Goal: Task Accomplishment & Management: Manage account settings

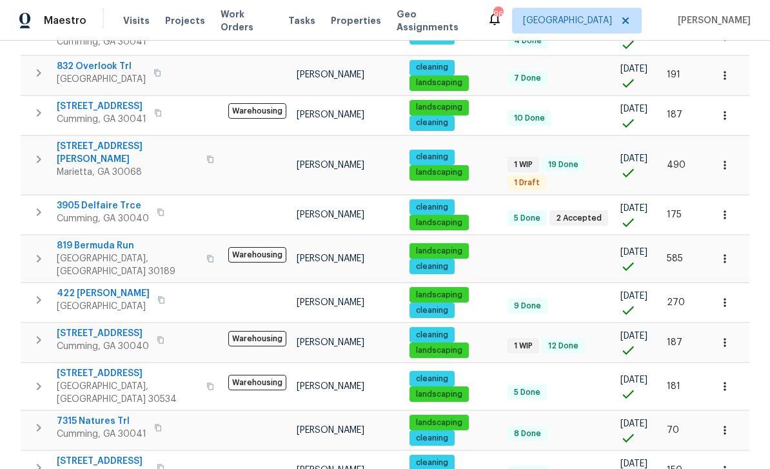
scroll to position [406, 0]
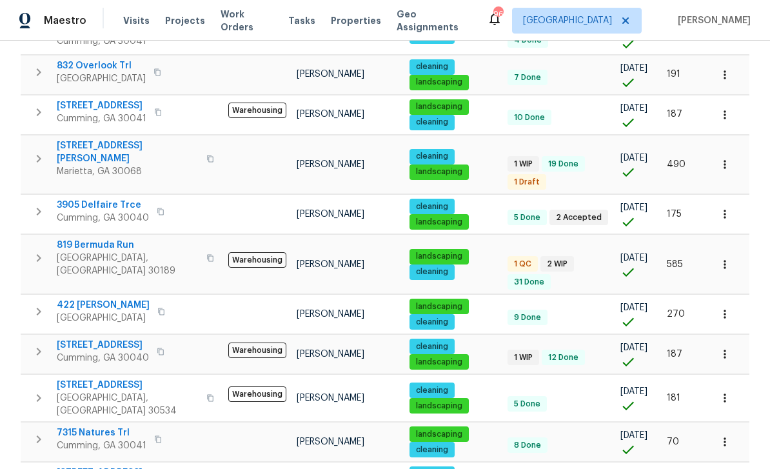
click at [41, 204] on icon "button" at bounding box center [38, 211] width 15 height 15
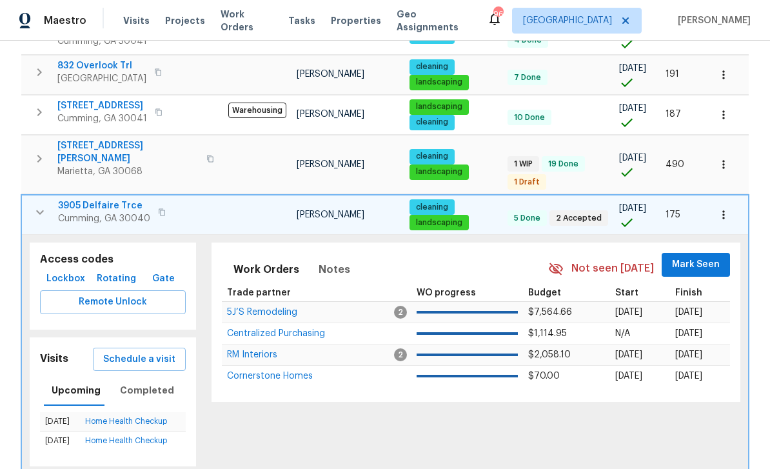
click at [61, 271] on span "Lockbox" at bounding box center [65, 279] width 39 height 16
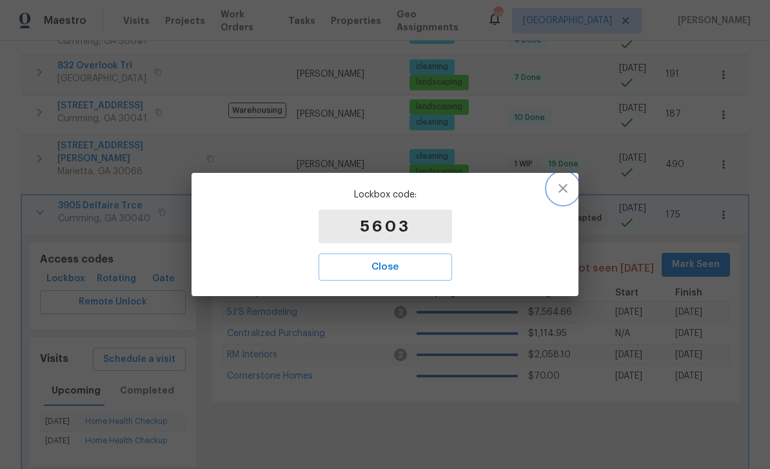
click at [554, 185] on button "button" at bounding box center [563, 188] width 31 height 31
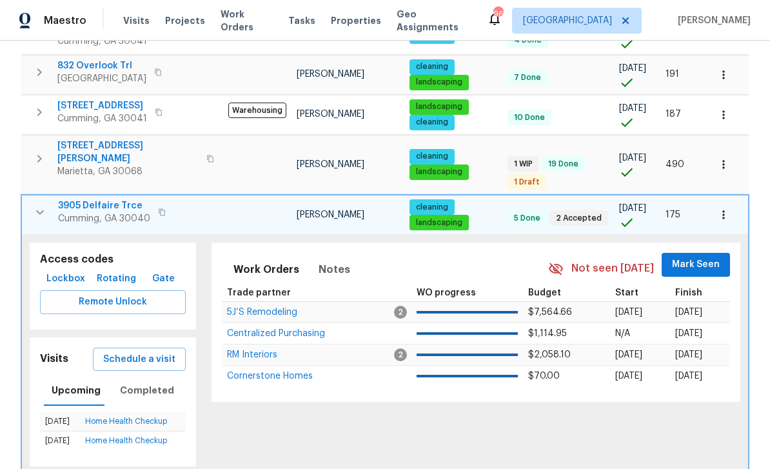
click at [91, 199] on span "3905 Delfaire Trce" at bounding box center [104, 205] width 92 height 13
click at [41, 205] on icon "button" at bounding box center [39, 212] width 15 height 15
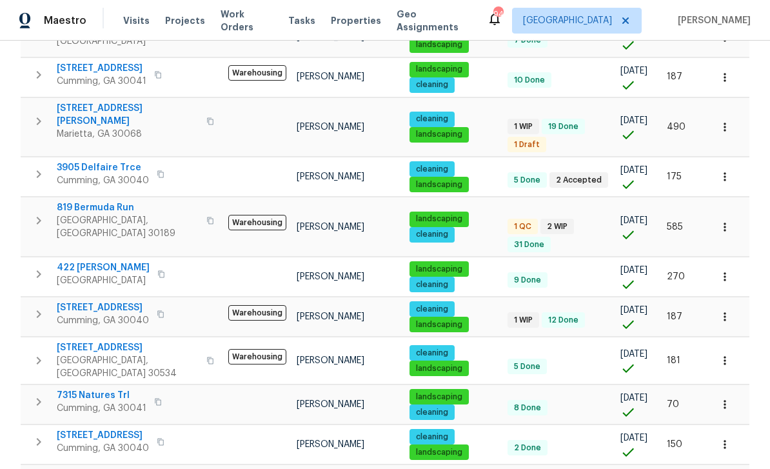
scroll to position [444, 0]
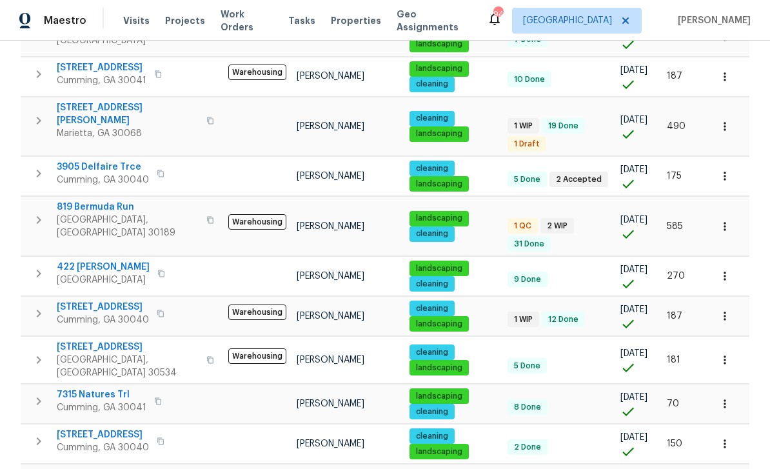
click at [91, 201] on span "819 Bermuda Run" at bounding box center [128, 207] width 142 height 13
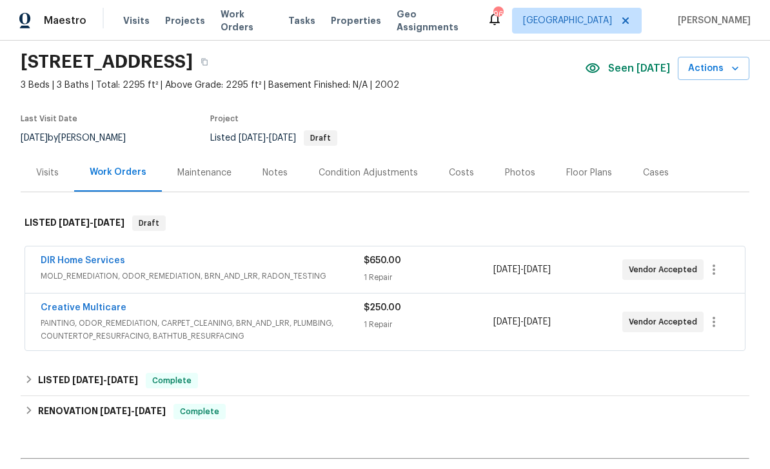
scroll to position [45, 0]
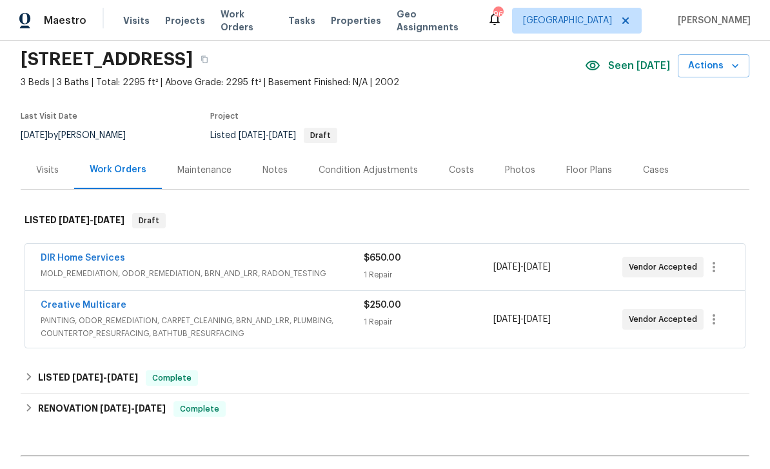
click at [74, 304] on link "Creative Multicare" at bounding box center [84, 305] width 86 height 9
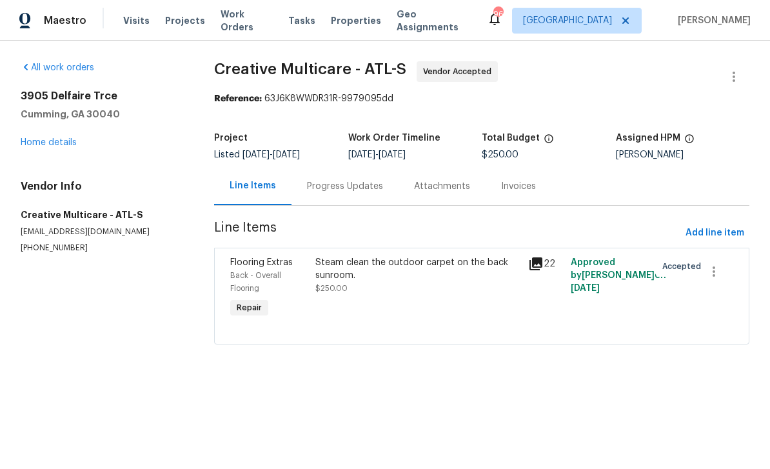
click at [262, 270] on div "Back - Overall Flooring" at bounding box center [268, 282] width 77 height 26
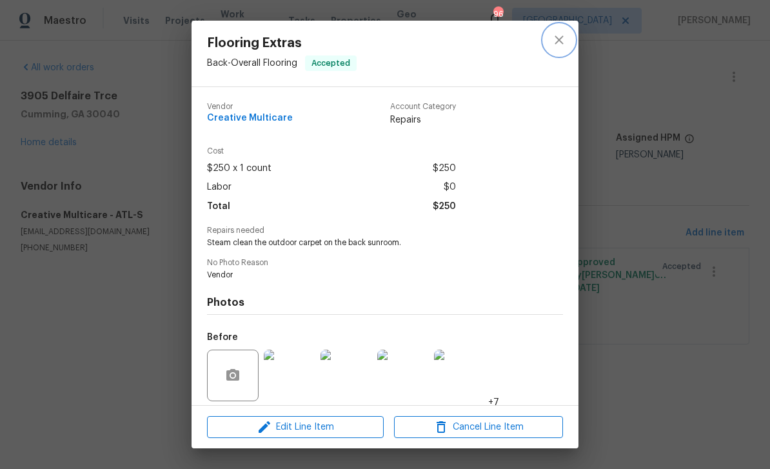
click at [557, 47] on icon "close" at bounding box center [559, 39] width 15 height 15
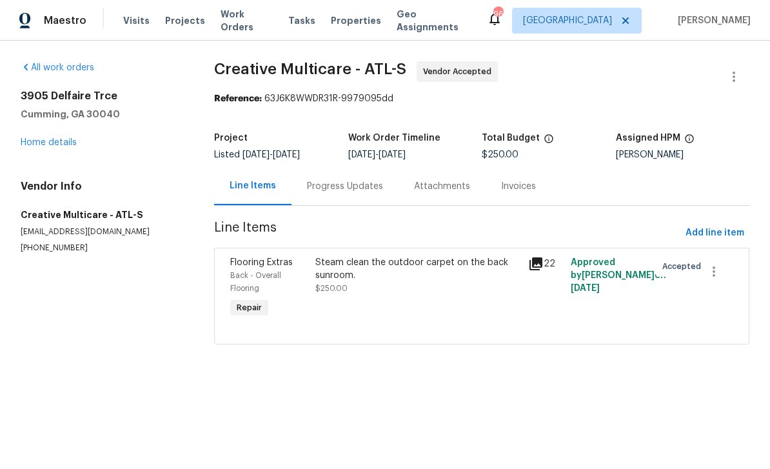
click at [367, 191] on div "Progress Updates" at bounding box center [345, 186] width 76 height 13
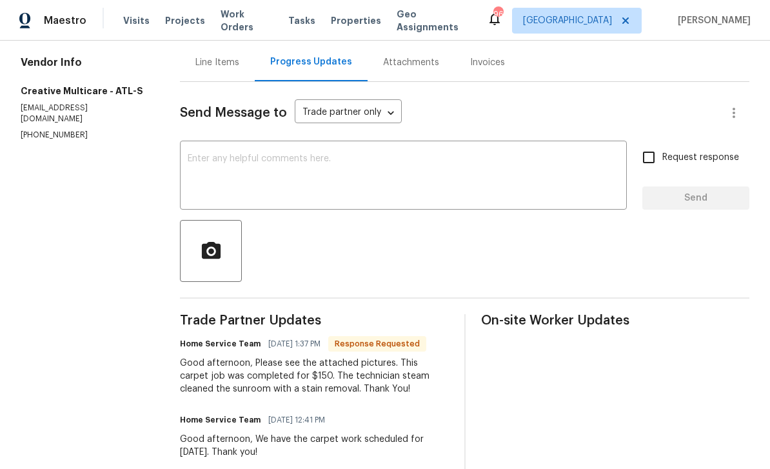
scroll to position [123, 0]
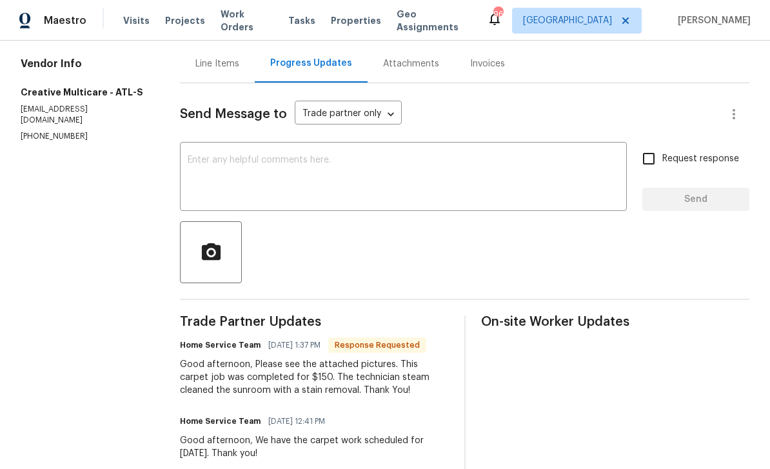
click at [226, 64] on div "Line Items" at bounding box center [217, 63] width 44 height 13
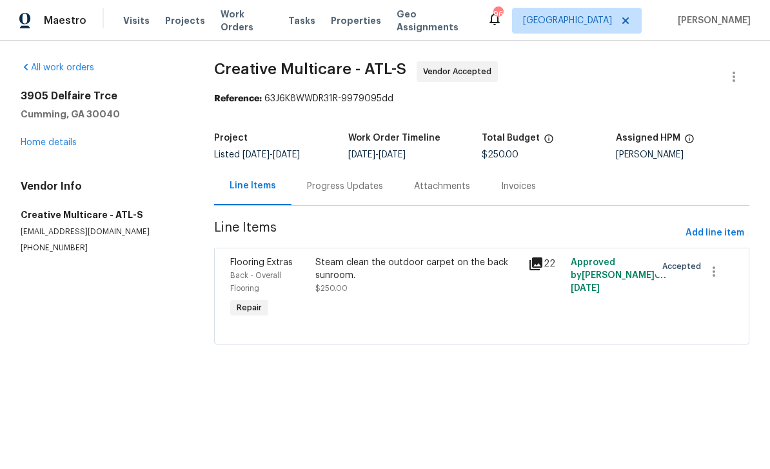
click at [252, 266] on span "Flooring Extras" at bounding box center [261, 262] width 63 height 9
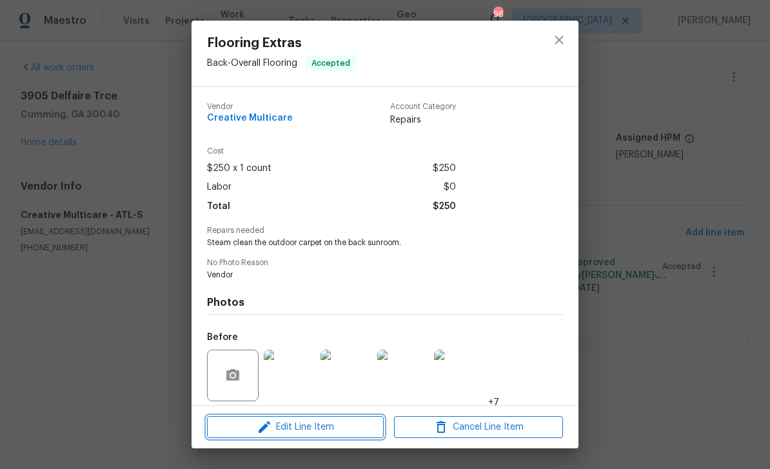
click at [278, 426] on span "Edit Line Item" at bounding box center [295, 427] width 169 height 16
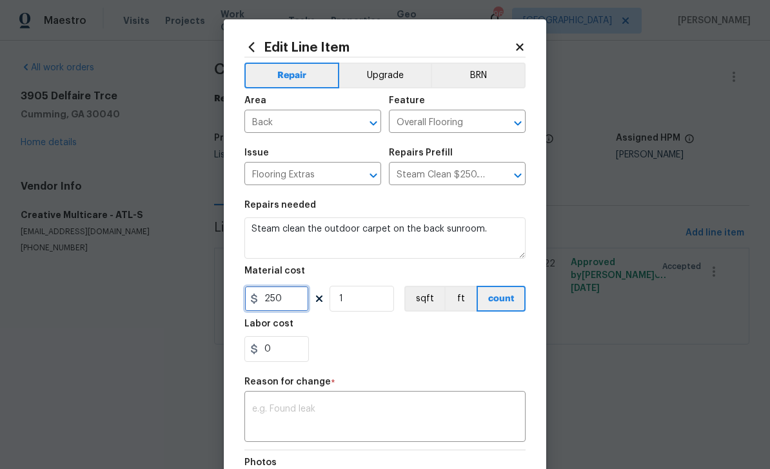
click at [271, 300] on input "250" at bounding box center [276, 299] width 65 height 26
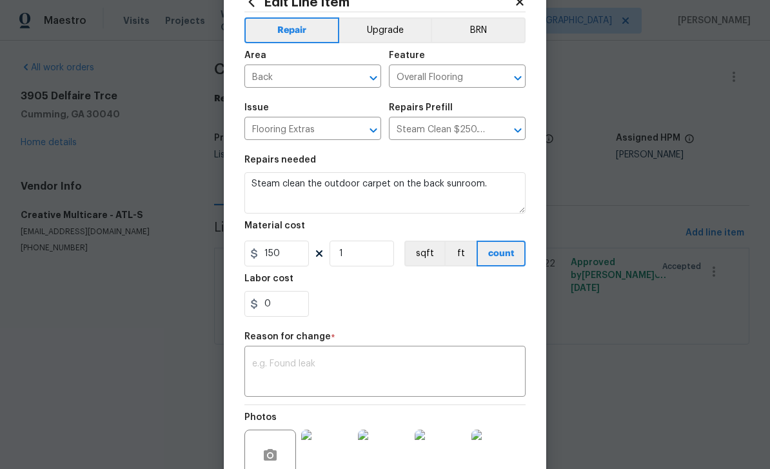
scroll to position [65, 0]
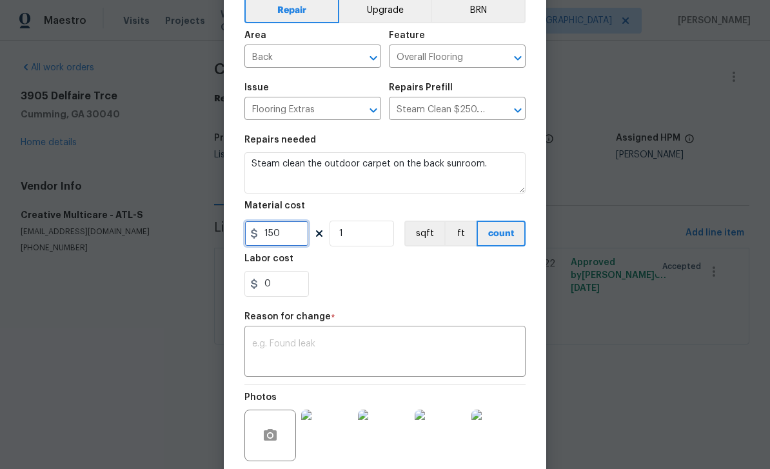
type input "150"
click at [447, 350] on textarea at bounding box center [385, 352] width 266 height 27
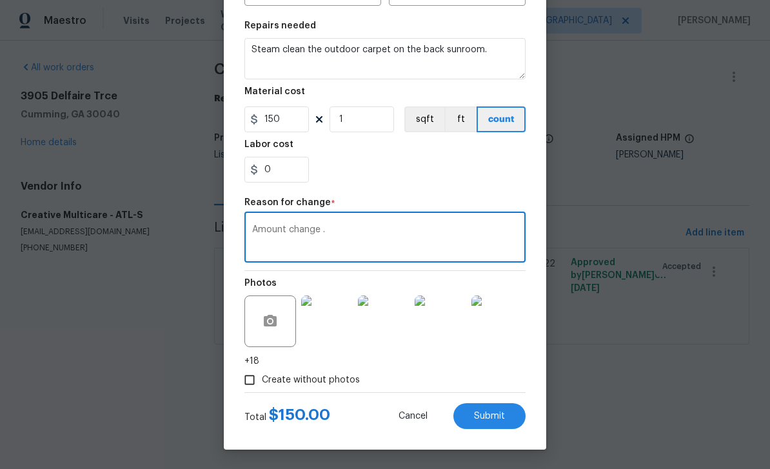
scroll to position [182, 0]
type textarea "Amount change ."
click at [500, 417] on span "Submit" at bounding box center [489, 417] width 31 height 10
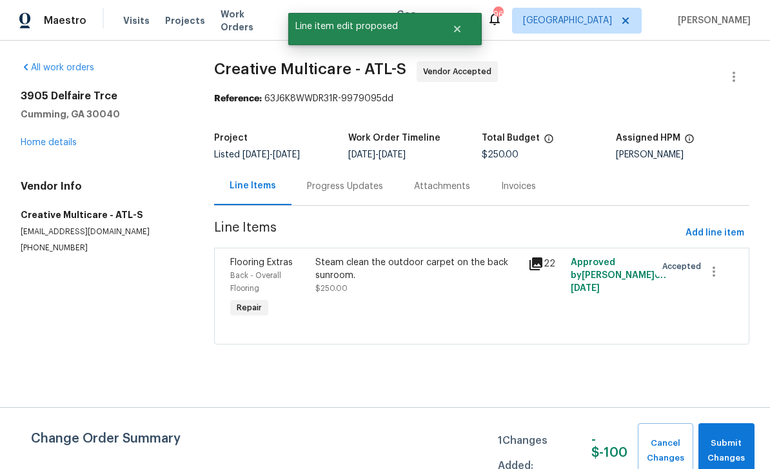
scroll to position [0, 0]
click at [255, 271] on div "Back - Overall Flooring" at bounding box center [268, 282] width 77 height 26
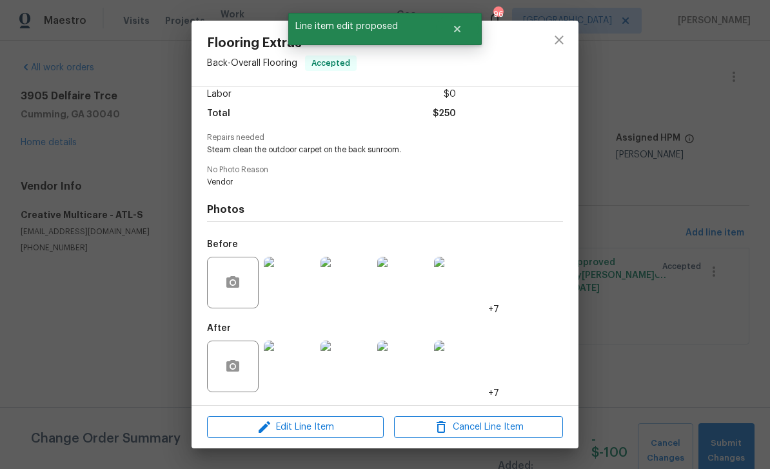
scroll to position [97, 0]
click at [277, 432] on span "Edit Line Item" at bounding box center [295, 427] width 169 height 16
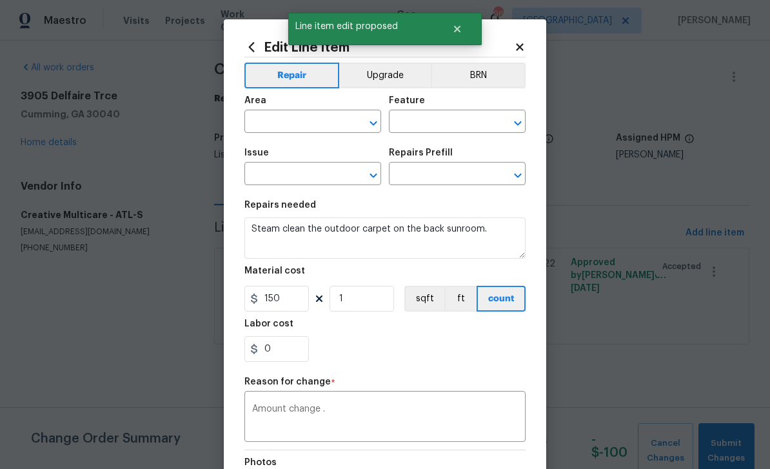
type input "Back"
type input "Overall Flooring"
type input "Flooring Extras"
type input "Steam Clean $250.00"
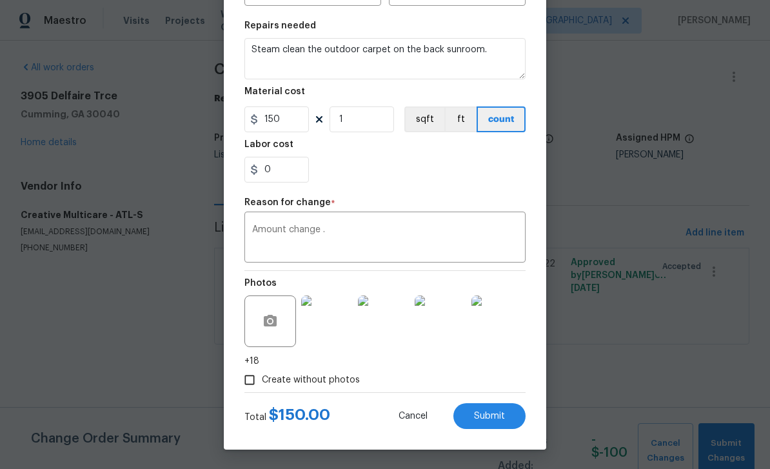
scroll to position [182, 0]
click at [283, 317] on button "button" at bounding box center [270, 321] width 31 height 31
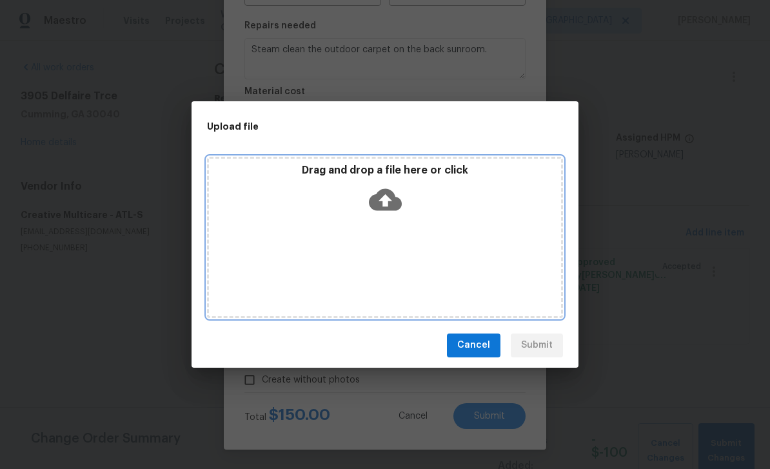
click at [249, 228] on div "Drag and drop a file here or click" at bounding box center [385, 237] width 356 height 161
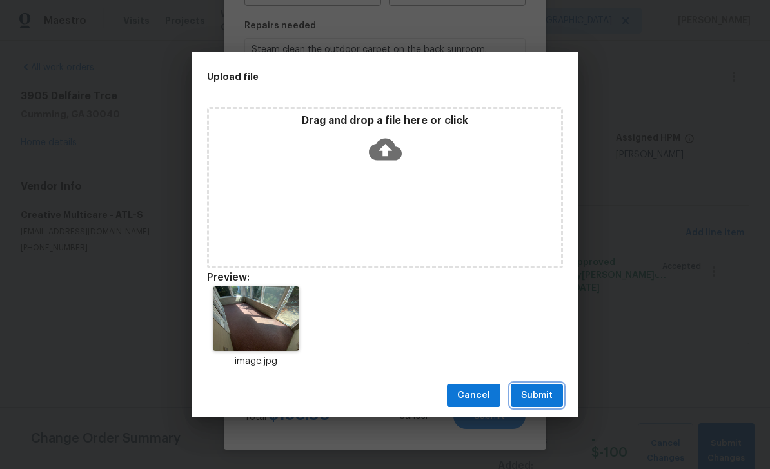
click at [542, 391] on span "Submit" at bounding box center [537, 396] width 32 height 16
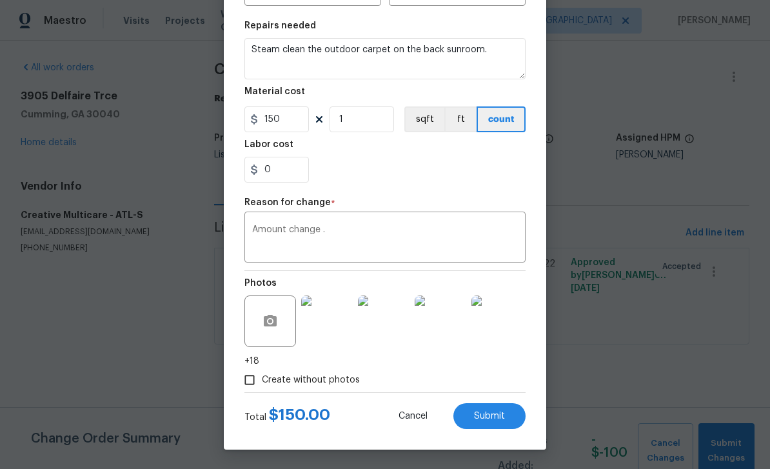
click at [497, 419] on span "Submit" at bounding box center [489, 417] width 31 height 10
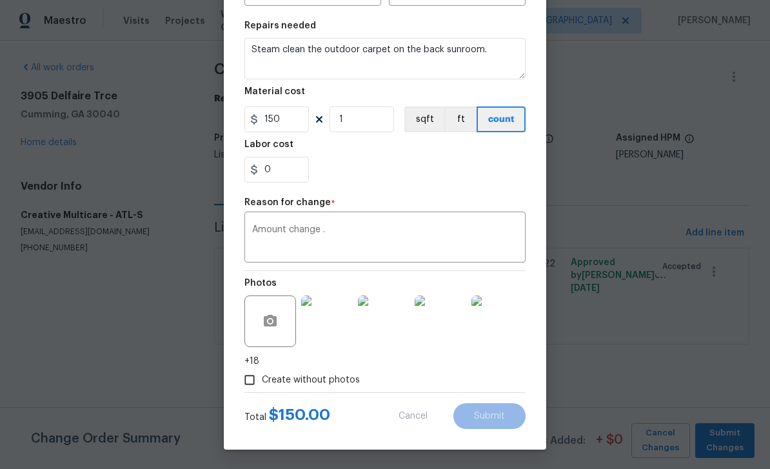
type input "250"
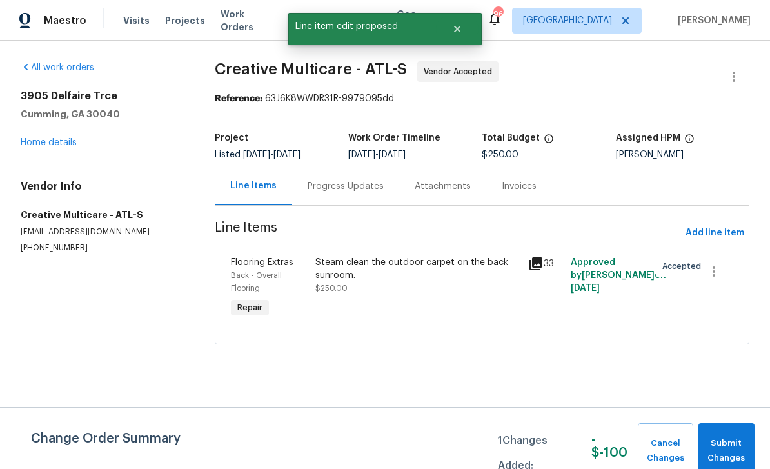
scroll to position [0, 0]
click at [729, 451] on span "Submit Changes" at bounding box center [726, 451] width 43 height 30
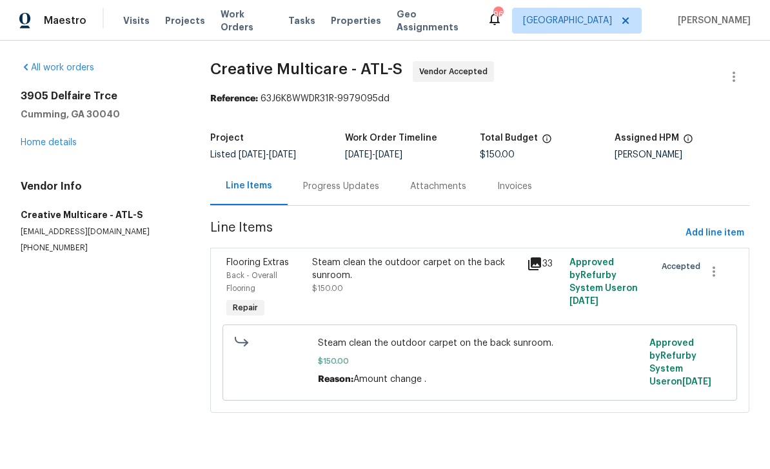
click at [246, 268] on div "Flooring Extras" at bounding box center [265, 262] width 78 height 13
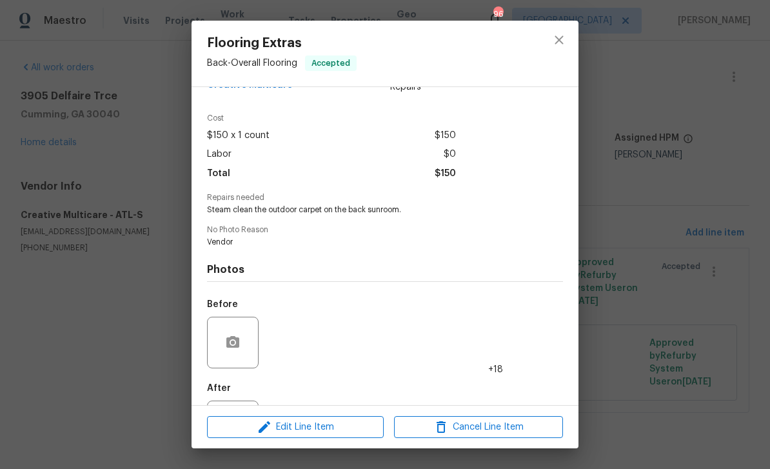
scroll to position [33, 0]
click at [566, 40] on icon "close" at bounding box center [559, 39] width 15 height 15
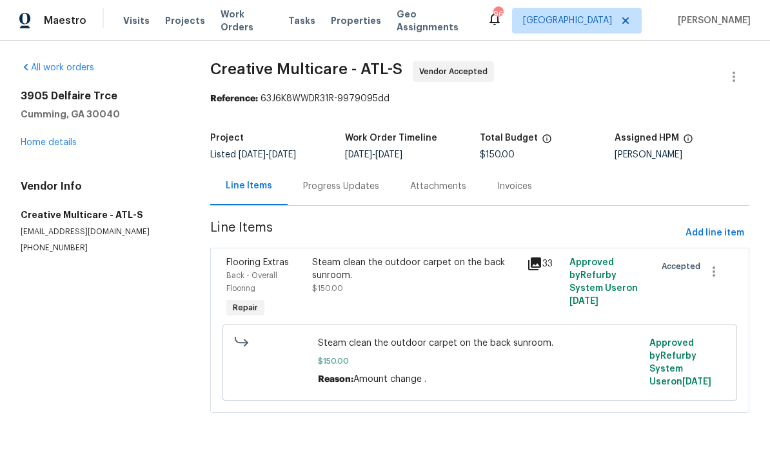
click at [43, 139] on link "Home details" at bounding box center [49, 142] width 56 height 9
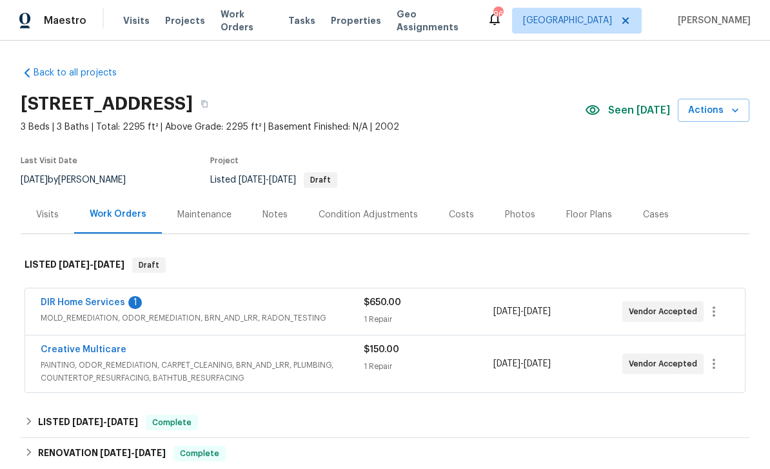
click at [73, 305] on link "DIR Home Services" at bounding box center [83, 302] width 85 height 9
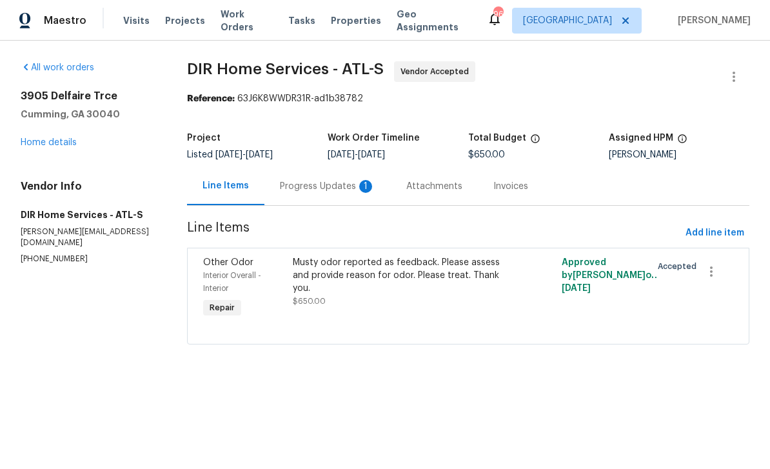
click at [310, 184] on div "Progress Updates 1" at bounding box center [327, 186] width 95 height 13
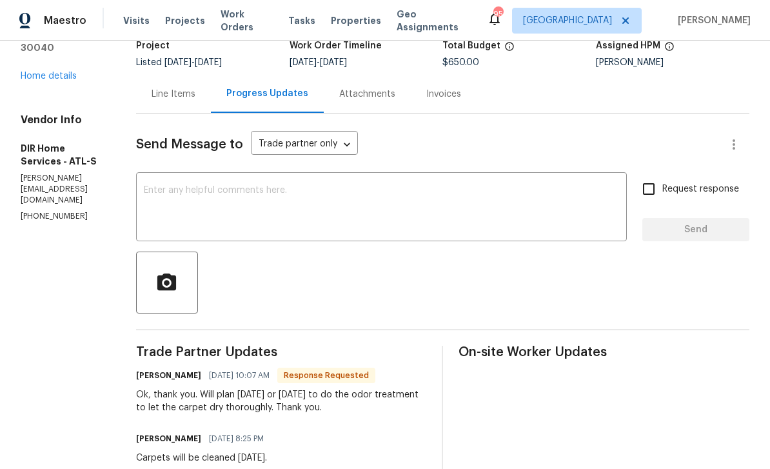
scroll to position [92, 0]
click at [196, 188] on textarea at bounding box center [381, 208] width 475 height 45
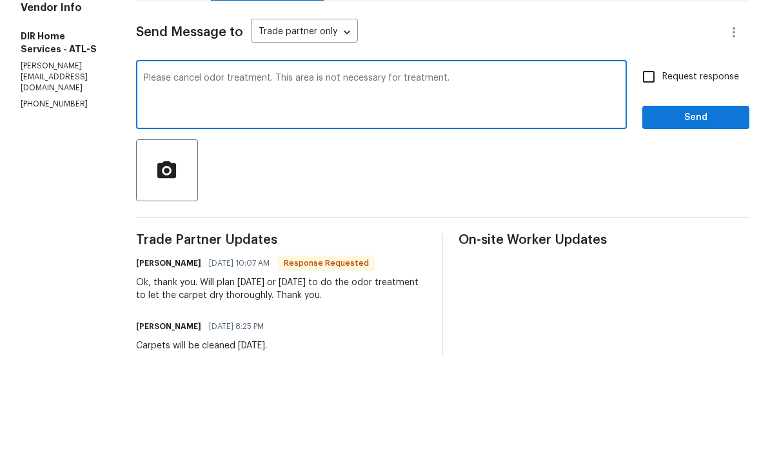
type textarea "Please cancel odor treatment. This area is not necessary for treatment."
click at [651, 176] on input "Request response" at bounding box center [648, 189] width 27 height 27
checkbox input "true"
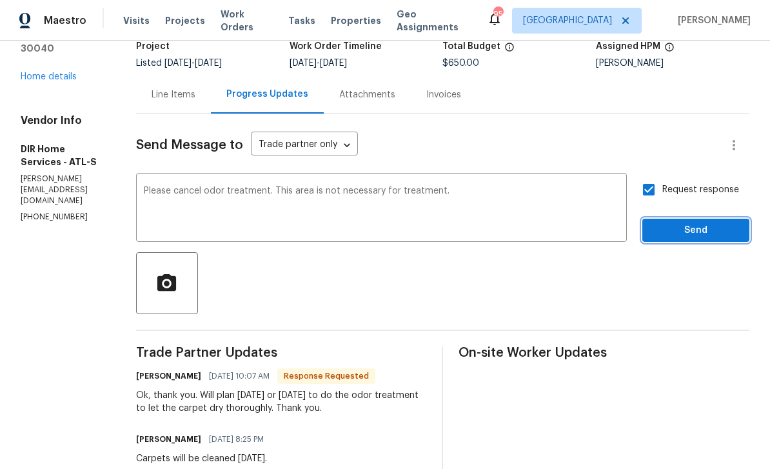
click at [689, 223] on span "Send" at bounding box center [696, 231] width 86 height 16
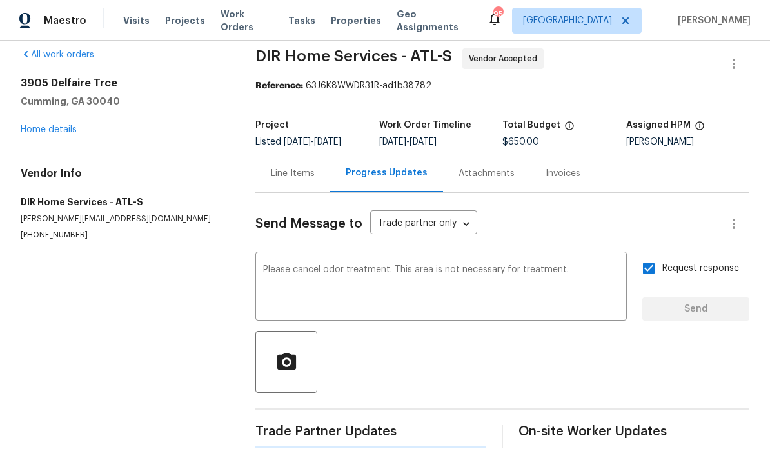
scroll to position [0, 0]
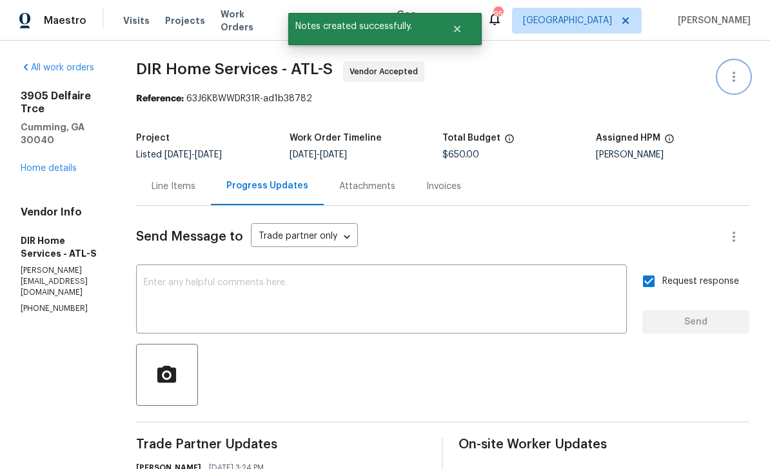
click at [737, 69] on icon "button" at bounding box center [733, 76] width 15 height 15
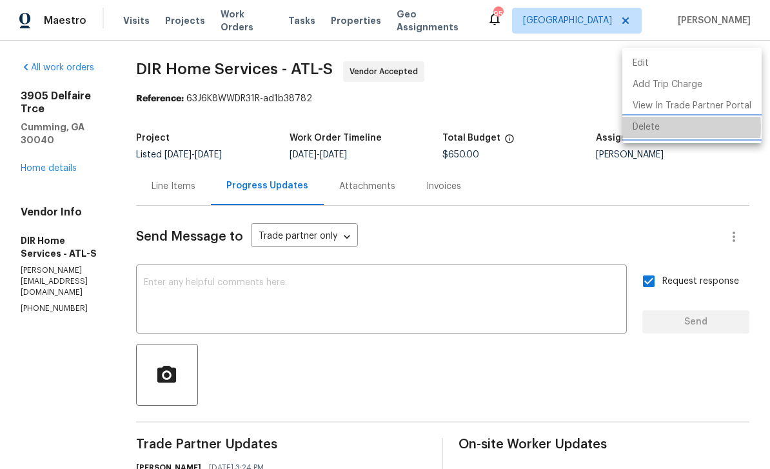
click at [655, 127] on li "Delete" at bounding box center [692, 127] width 139 height 21
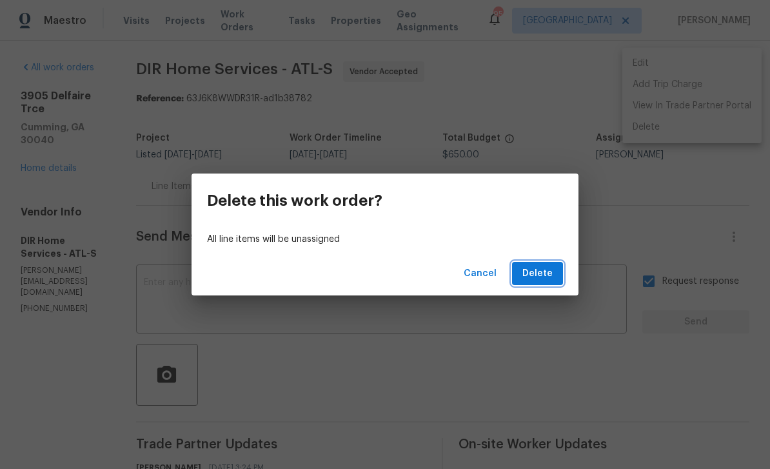
click at [545, 278] on span "Delete" at bounding box center [538, 274] width 30 height 16
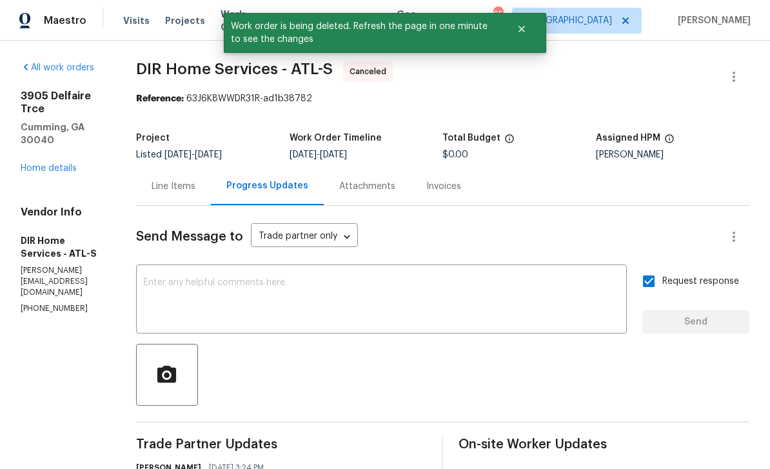
click at [40, 164] on link "Home details" at bounding box center [49, 168] width 56 height 9
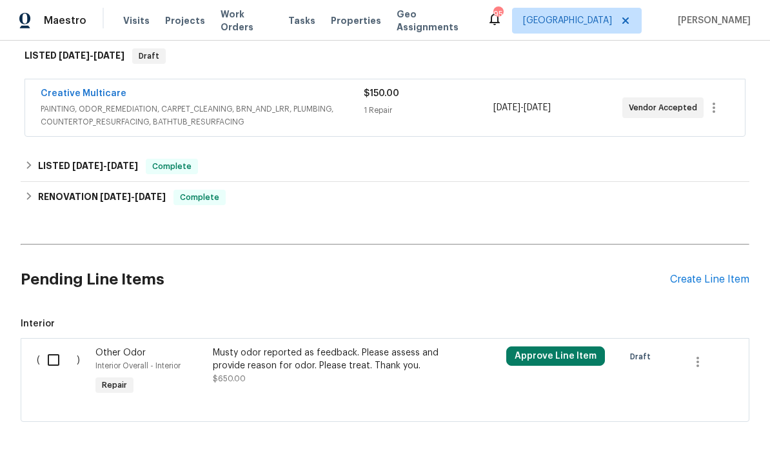
scroll to position [208, 0]
click at [701, 355] on icon "button" at bounding box center [697, 362] width 15 height 15
click at [711, 353] on li "Cancel" at bounding box center [708, 348] width 50 height 21
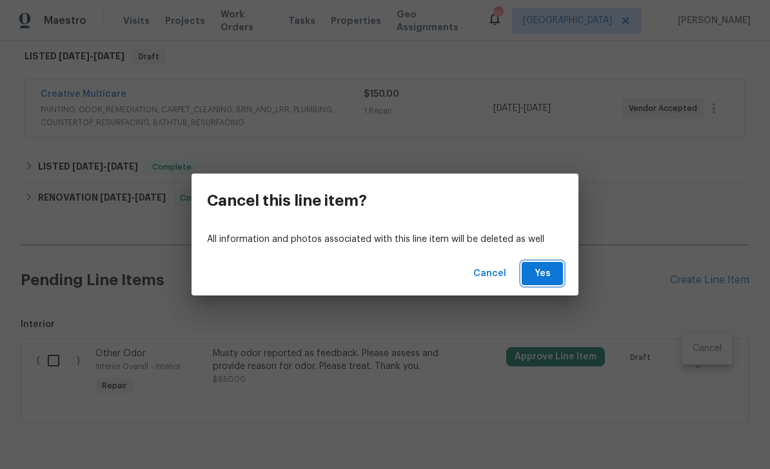
click at [546, 269] on span "Yes" at bounding box center [542, 274] width 21 height 16
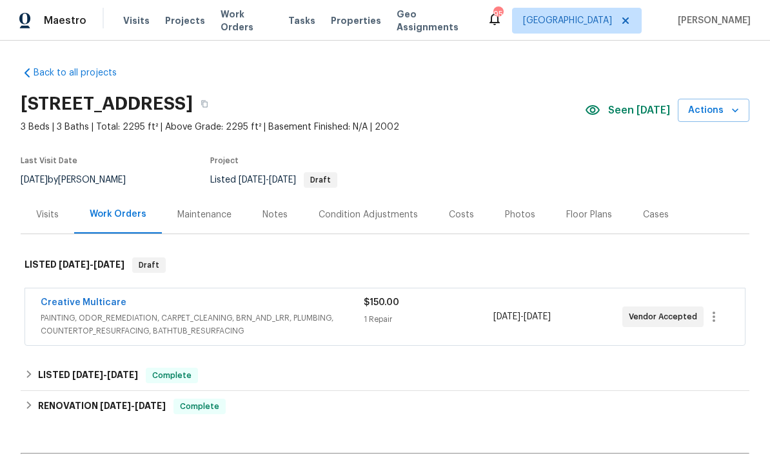
scroll to position [0, 0]
click at [735, 103] on span "Actions" at bounding box center [713, 111] width 51 height 16
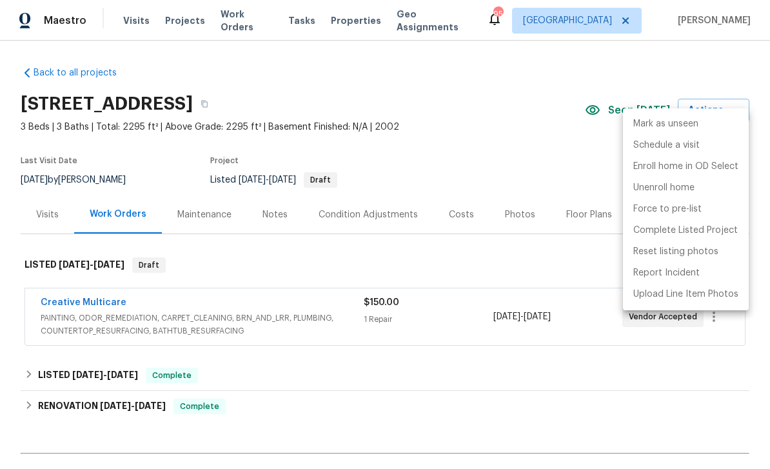
click at [541, 252] on div at bounding box center [385, 234] width 770 height 469
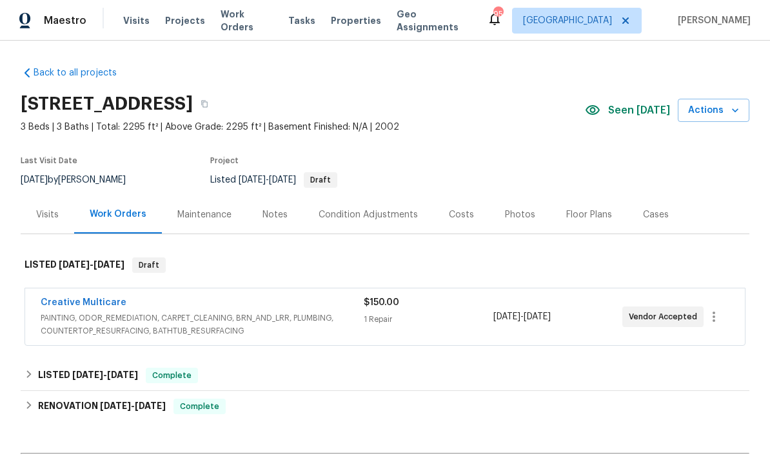
click at [66, 298] on link "Creative Multicare" at bounding box center [84, 302] width 86 height 9
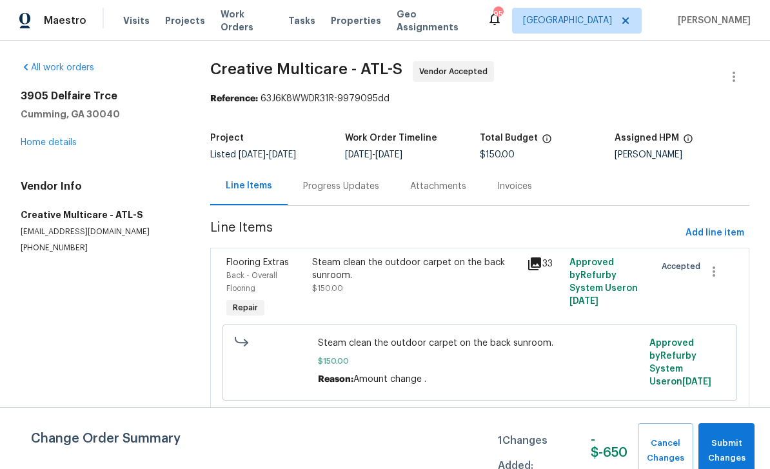
click at [347, 183] on div "Progress Updates" at bounding box center [341, 186] width 76 height 13
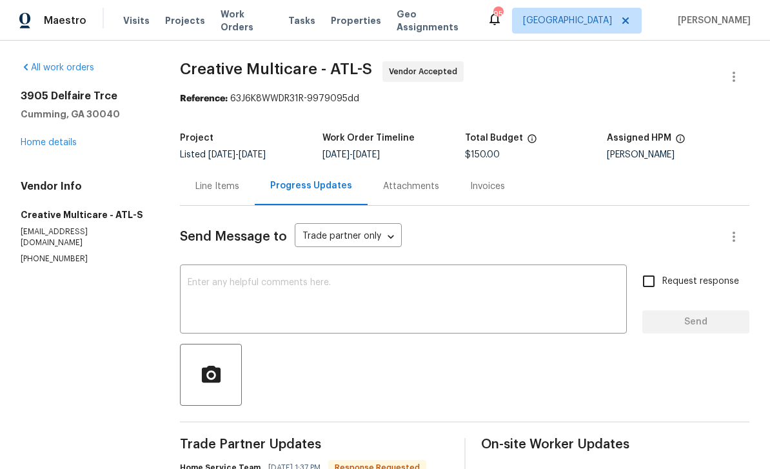
click at [490, 303] on textarea at bounding box center [404, 300] width 432 height 45
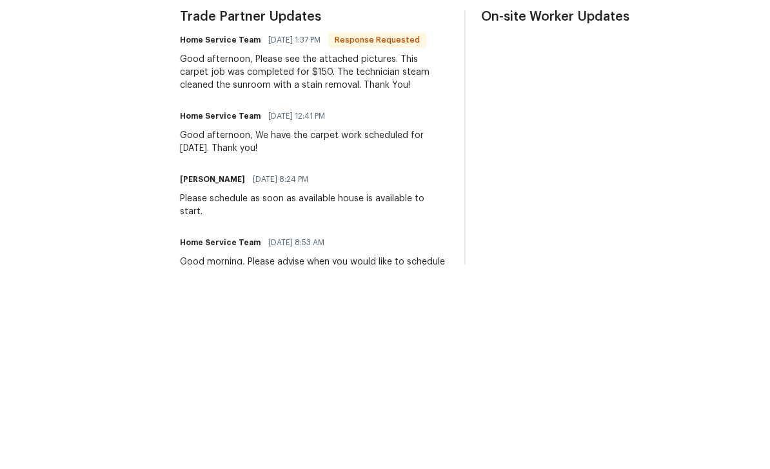
scroll to position [223, 0]
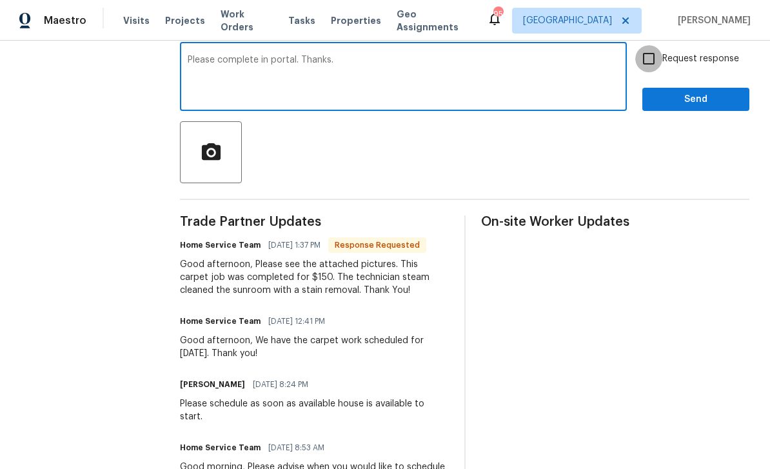
type textarea "Please complete in portal. Thanks."
click at [655, 62] on input "Request response" at bounding box center [648, 58] width 27 height 27
checkbox input "true"
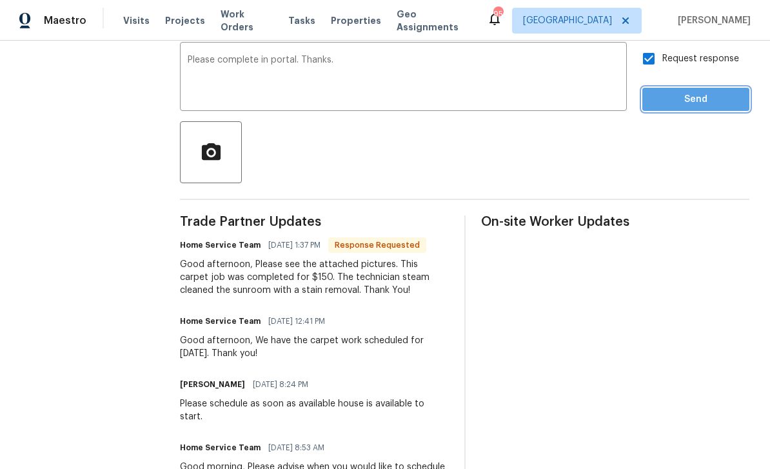
click at [696, 96] on span "Send" at bounding box center [696, 100] width 86 height 16
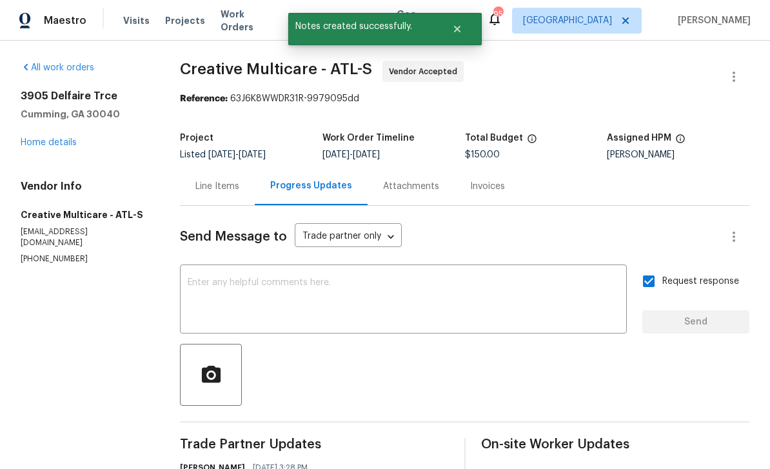
click at [42, 138] on link "Home details" at bounding box center [49, 142] width 56 height 9
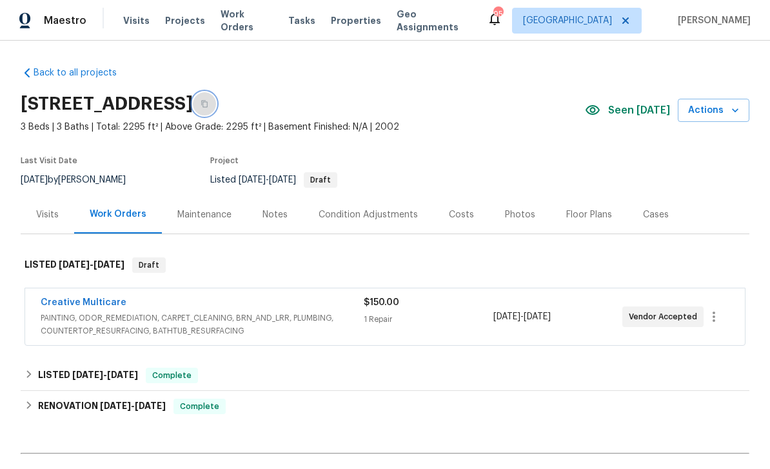
click at [216, 99] on button "button" at bounding box center [204, 103] width 23 height 23
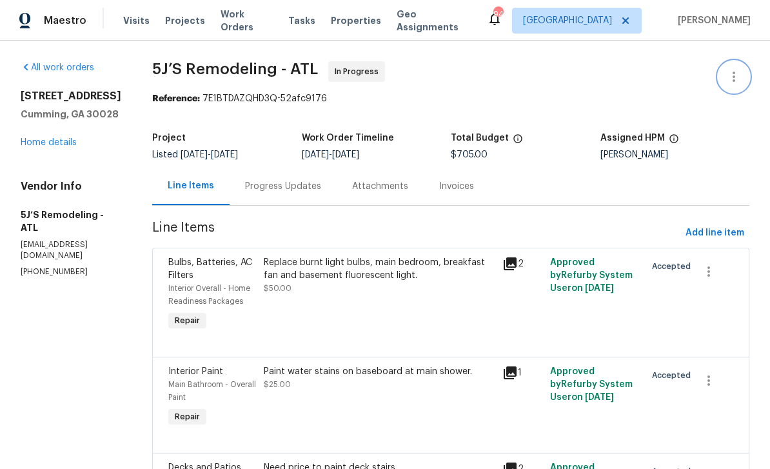
click at [730, 77] on icon "button" at bounding box center [733, 76] width 15 height 15
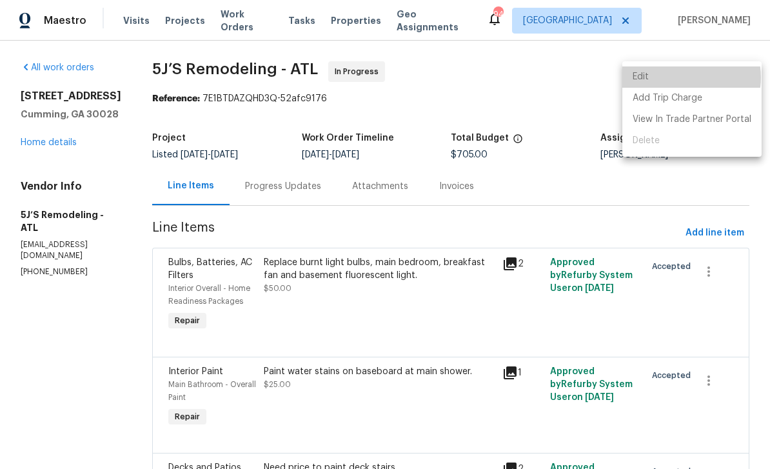
click at [684, 77] on li "Edit" at bounding box center [692, 76] width 139 height 21
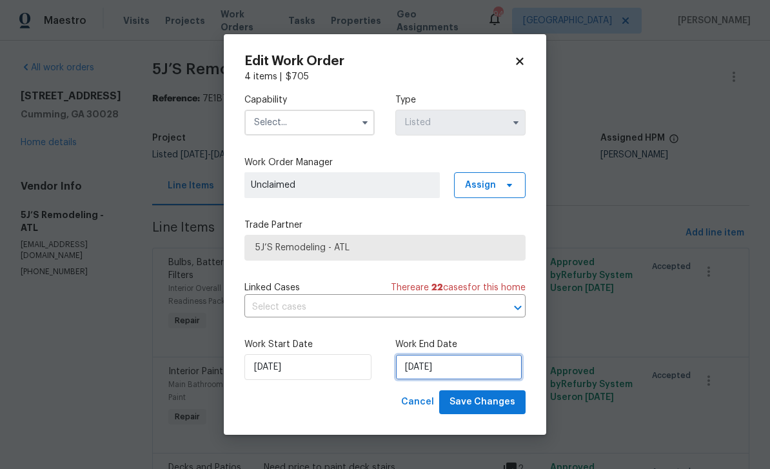
click at [492, 366] on input "9/9/2025" at bounding box center [458, 367] width 127 height 26
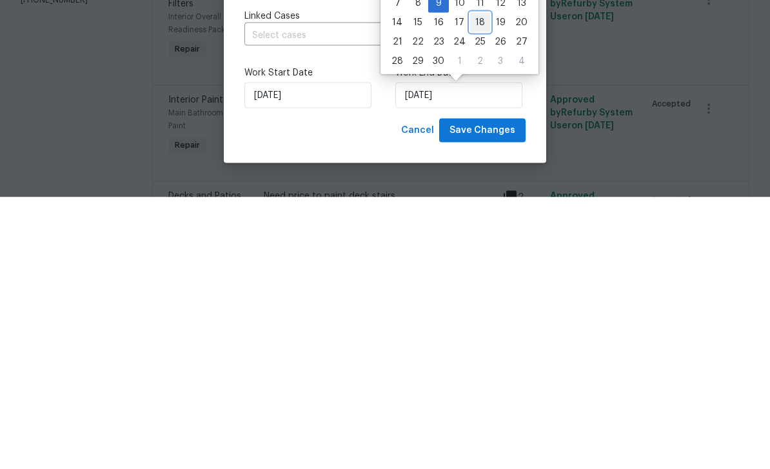
click at [480, 285] on div "18" at bounding box center [480, 294] width 20 height 18
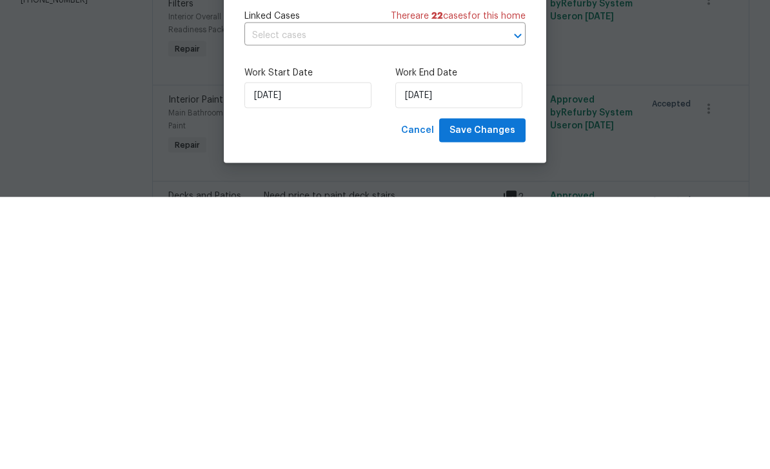
scroll to position [41, 0]
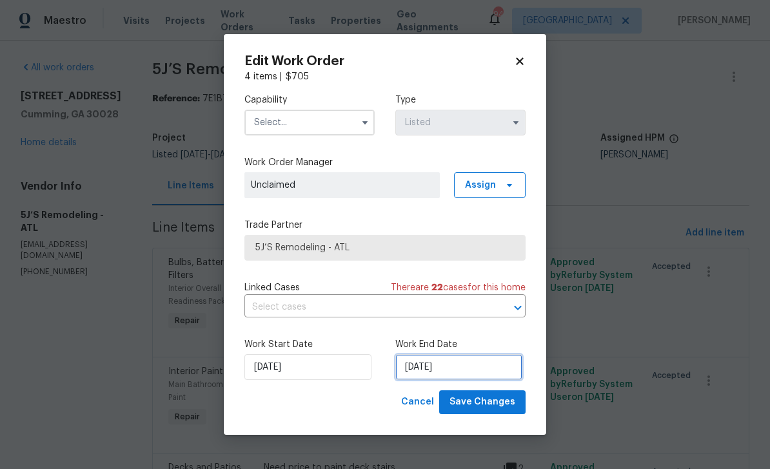
click at [491, 371] on input "9/18/2025" at bounding box center [458, 367] width 127 height 26
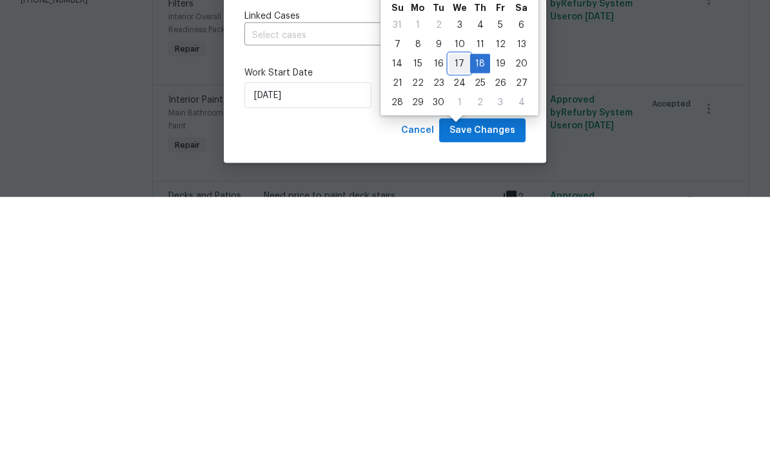
click at [458, 326] on div "17" at bounding box center [459, 335] width 21 height 18
type input "9/17/2025"
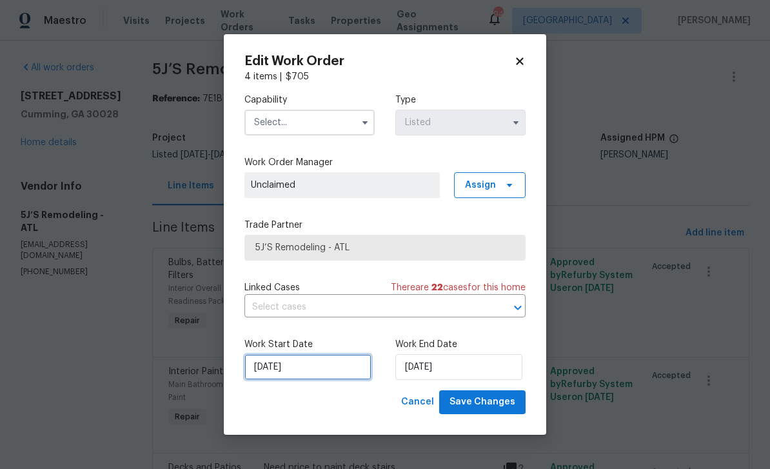
click at [275, 370] on input "9/3/2025" at bounding box center [307, 367] width 127 height 26
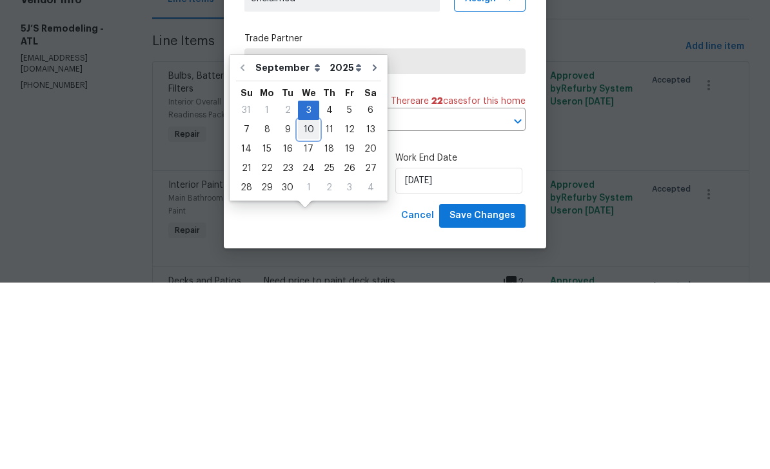
click at [303, 307] on div "10" at bounding box center [308, 316] width 21 height 18
type input "9/10/2025"
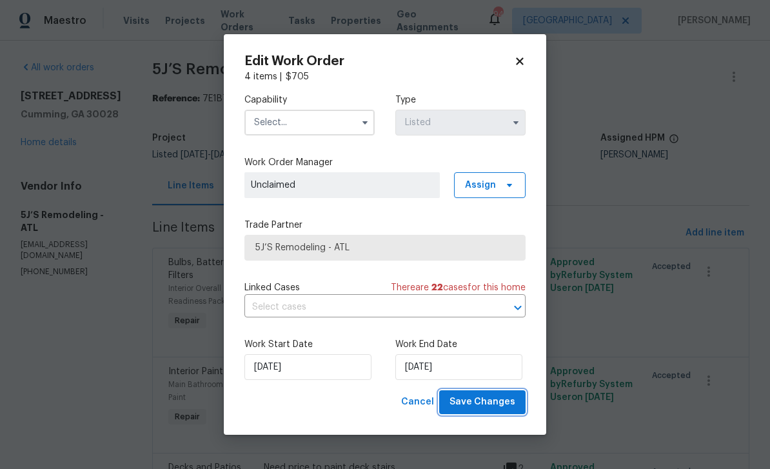
click at [501, 403] on span "Save Changes" at bounding box center [483, 402] width 66 height 16
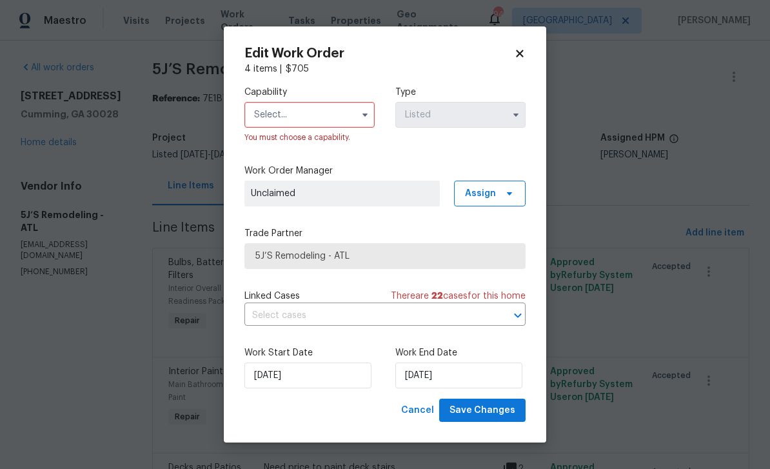
click at [281, 105] on input "text" at bounding box center [309, 115] width 130 height 26
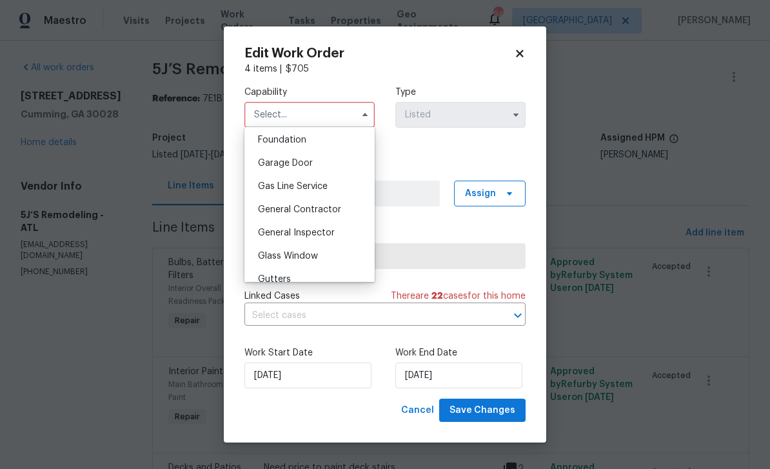
scroll to position [553, 0]
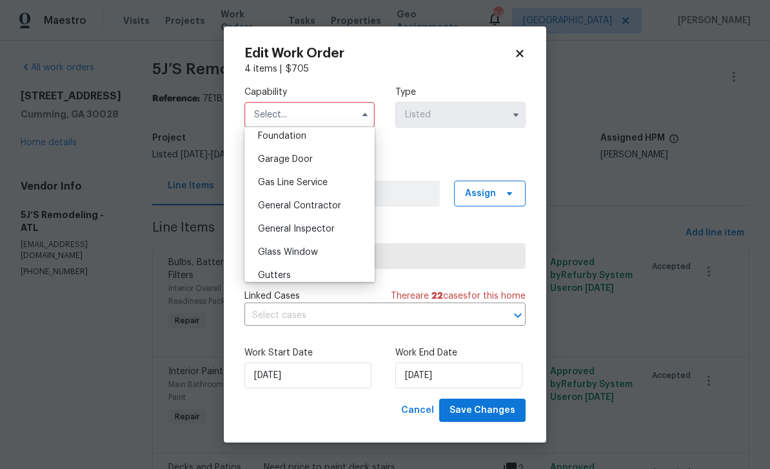
click at [275, 205] on span "General Contractor" at bounding box center [299, 205] width 83 height 9
type input "General Contractor"
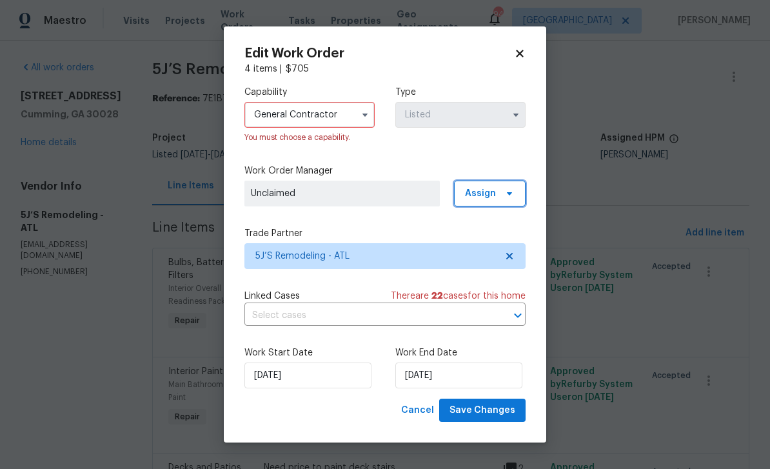
click at [495, 191] on span "Assign" at bounding box center [480, 193] width 31 height 13
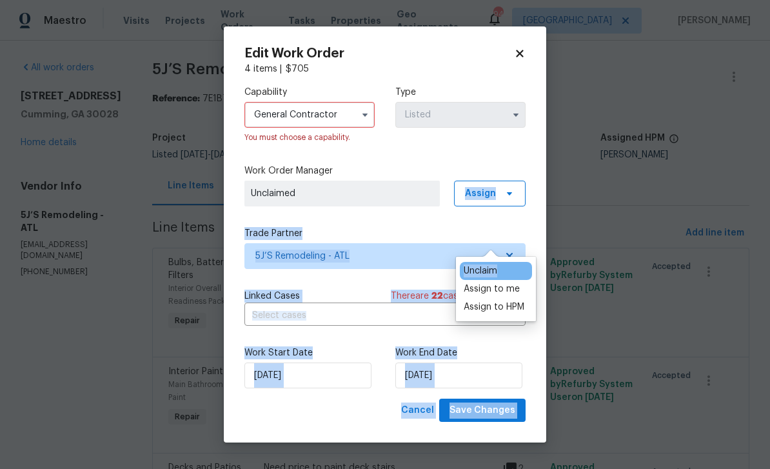
click at [437, 161] on div "Capability General Contractor You must choose a capability. Type Listed Work Or…" at bounding box center [384, 236] width 281 height 323
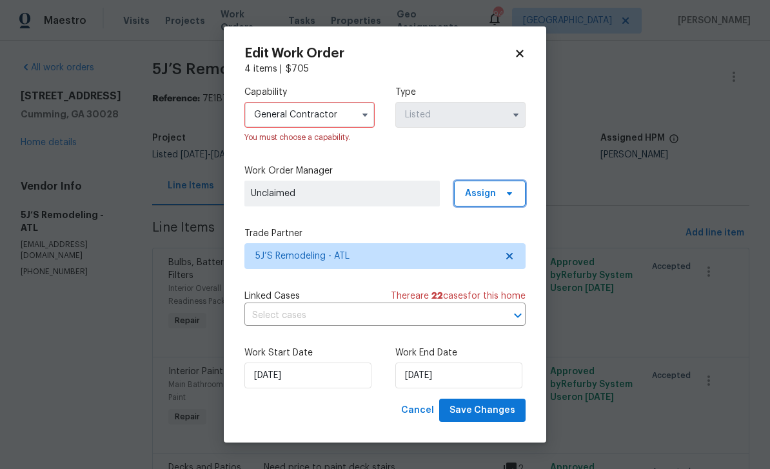
click at [505, 186] on span "Assign" at bounding box center [490, 194] width 72 height 26
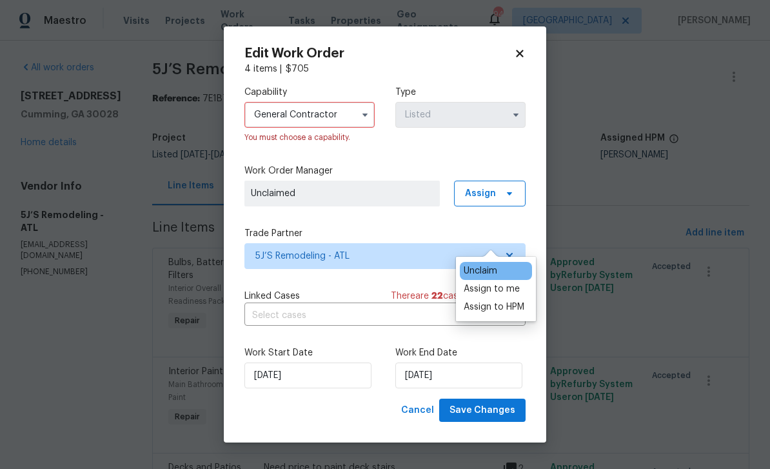
click at [512, 283] on div "Assign to me" at bounding box center [492, 289] width 56 height 13
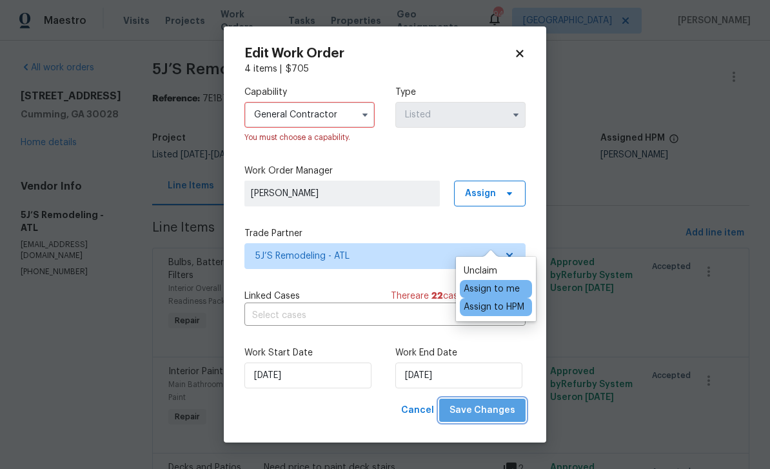
click at [510, 414] on span "Save Changes" at bounding box center [483, 411] width 66 height 16
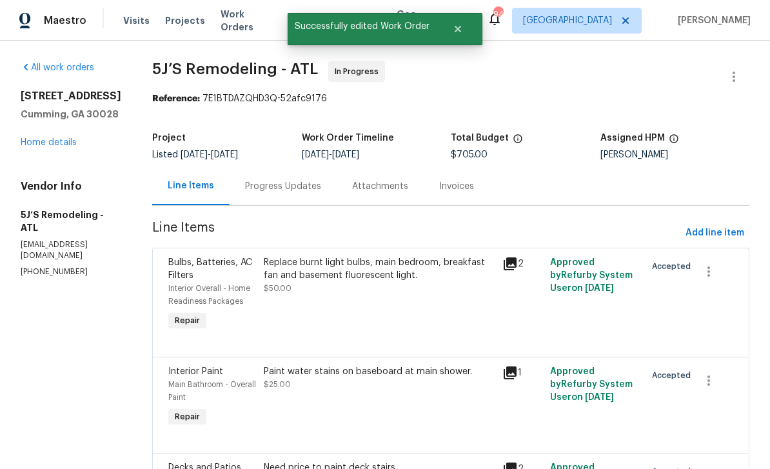
scroll to position [0, 0]
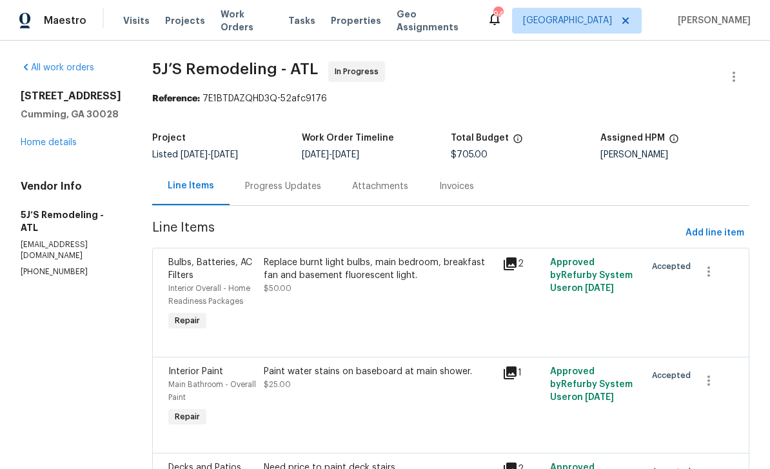
click at [41, 145] on link "Home details" at bounding box center [49, 142] width 56 height 9
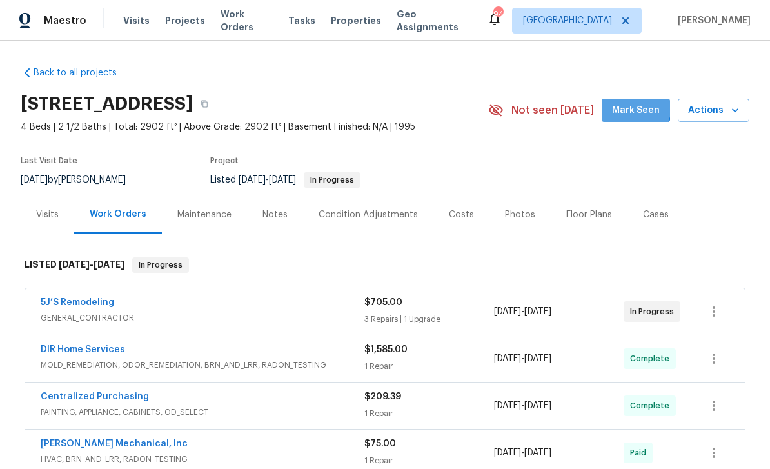
click at [637, 106] on span "Mark Seen" at bounding box center [636, 111] width 48 height 16
click at [59, 69] on link "Back to all projects" at bounding box center [83, 72] width 124 height 13
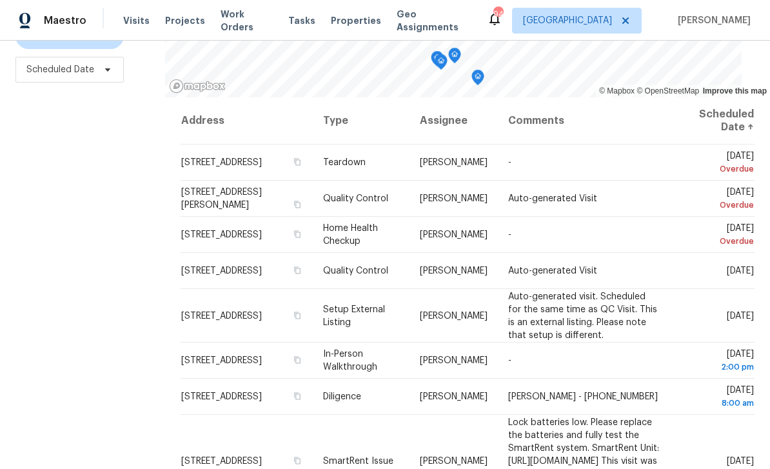
scroll to position [171, 0]
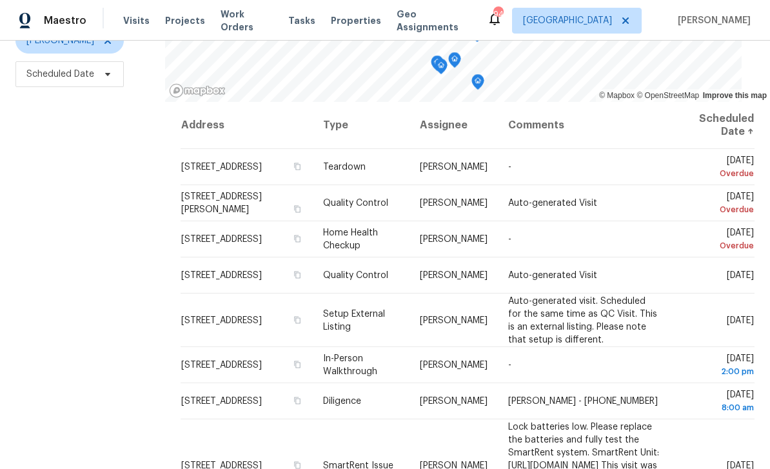
click at [0, 0] on icon at bounding box center [0, 0] width 0 height 0
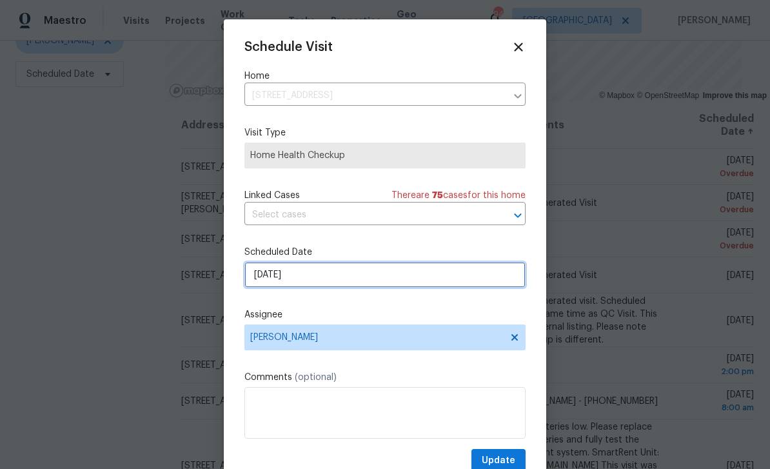
click at [481, 275] on input "[DATE]" at bounding box center [384, 275] width 281 height 26
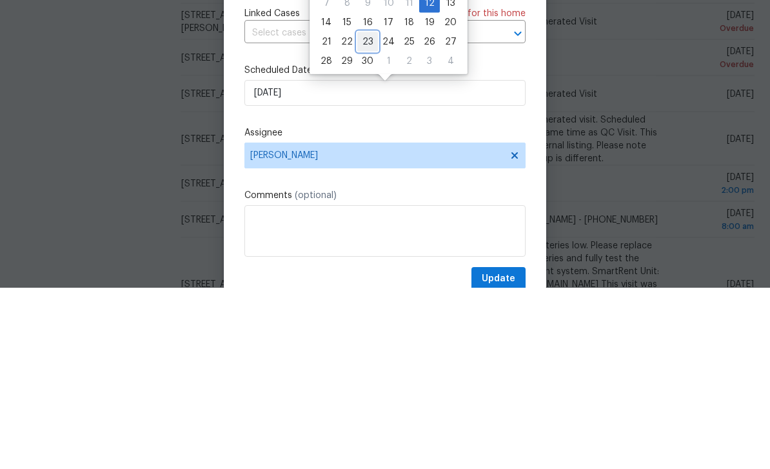
click at [368, 214] on div "23" at bounding box center [367, 223] width 21 height 18
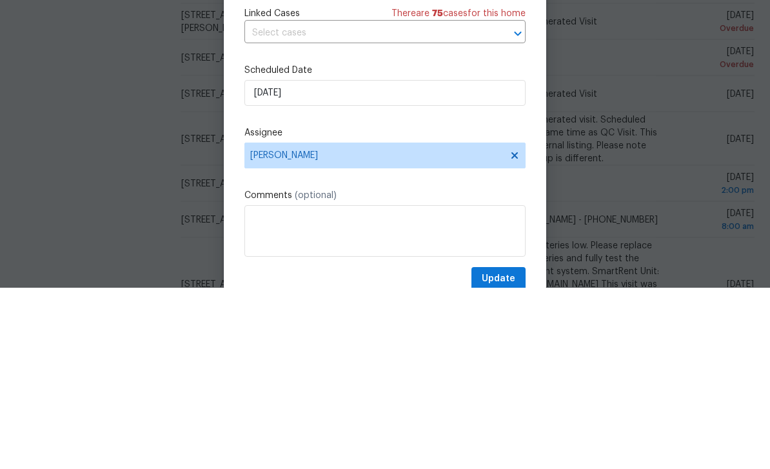
type input "[DATE]"
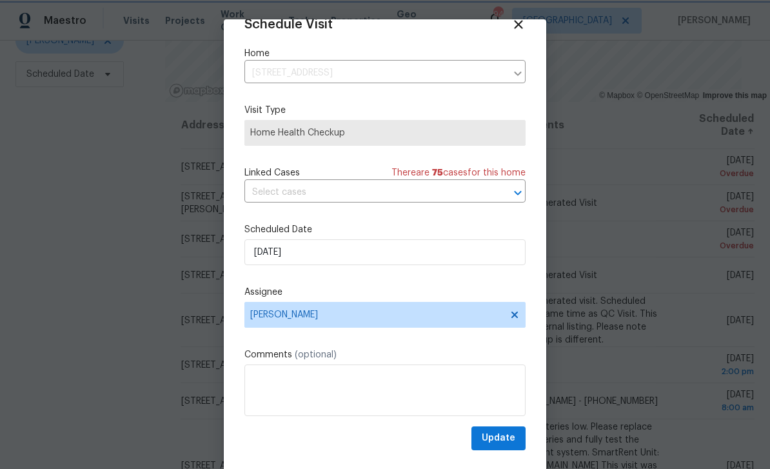
scroll to position [25, 0]
click at [506, 437] on span "Update" at bounding box center [499, 438] width 34 height 16
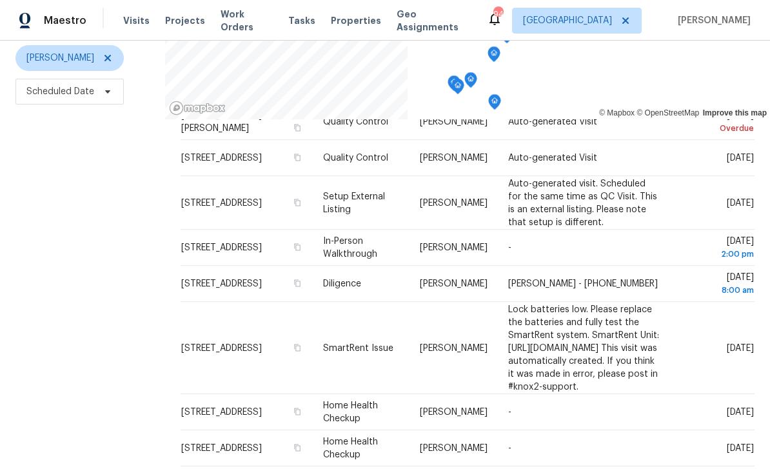
scroll to position [171, 0]
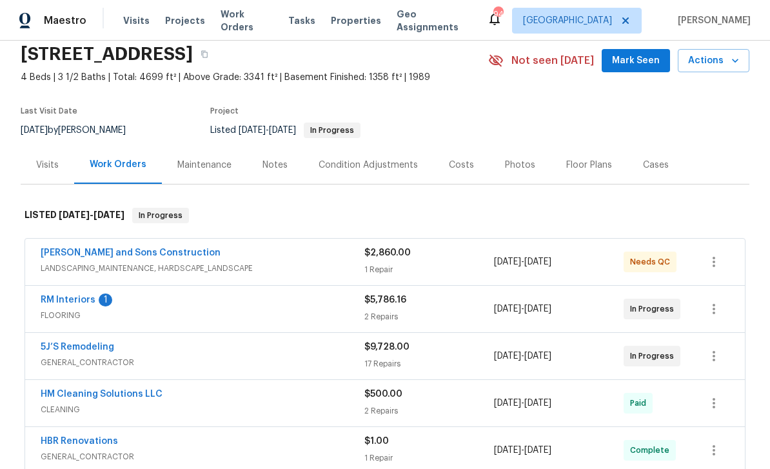
scroll to position [61, 0]
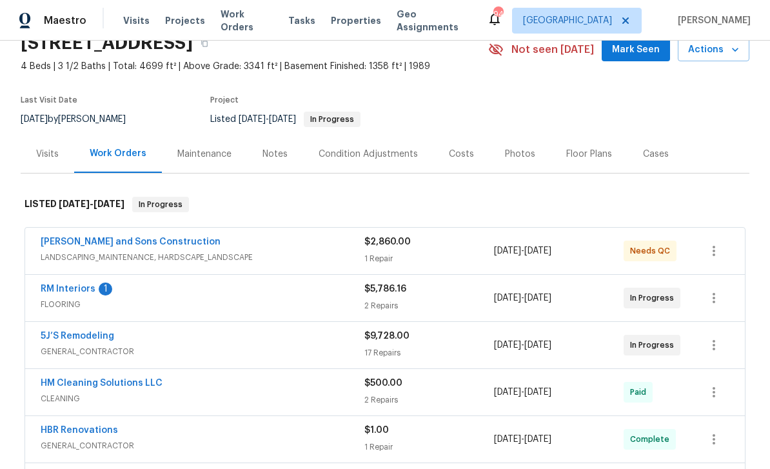
click at [80, 242] on link "[PERSON_NAME] and Sons Construction" at bounding box center [131, 241] width 180 height 9
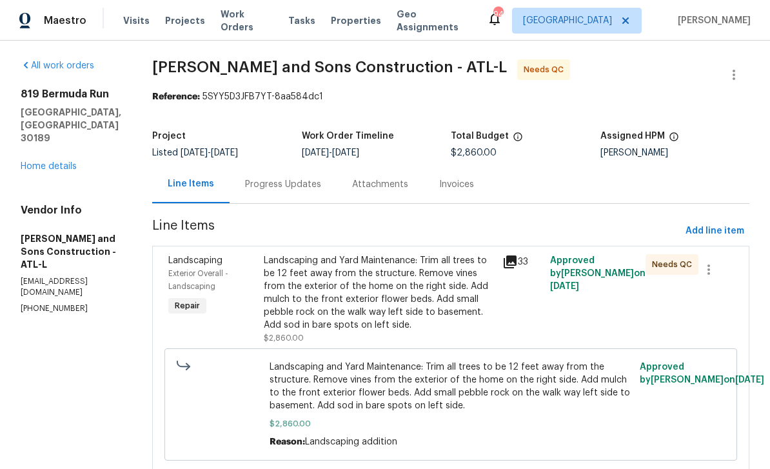
scroll to position [41, 0]
click at [245, 178] on div "Progress Updates" at bounding box center [283, 184] width 76 height 13
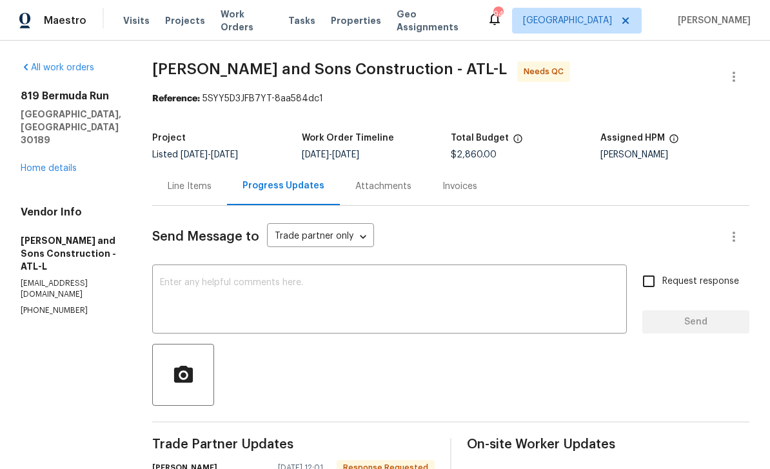
click at [161, 167] on div "Line Items" at bounding box center [189, 186] width 75 height 38
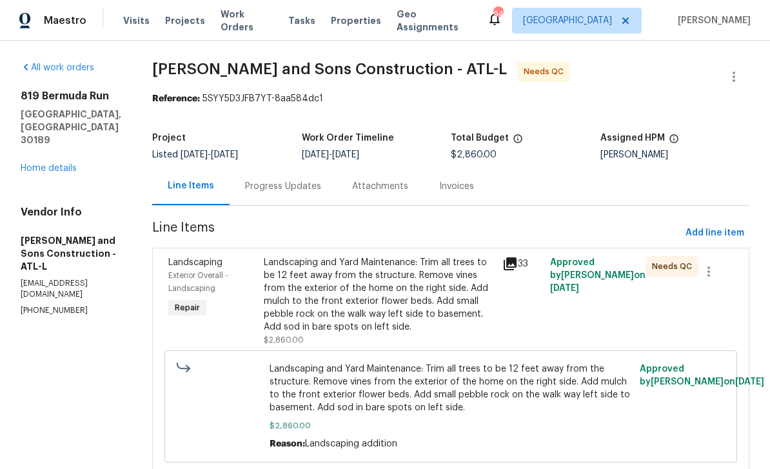
click at [168, 272] on span "Exterior Overall - Landscaping" at bounding box center [198, 282] width 60 height 21
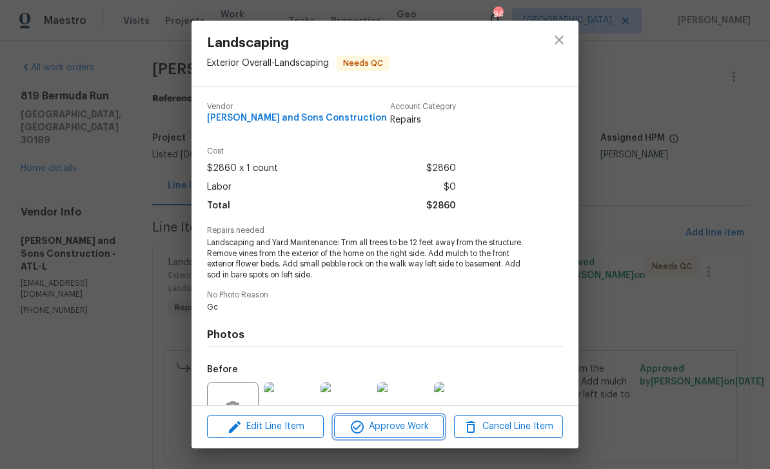
click at [412, 421] on span "Approve Work" at bounding box center [388, 427] width 101 height 16
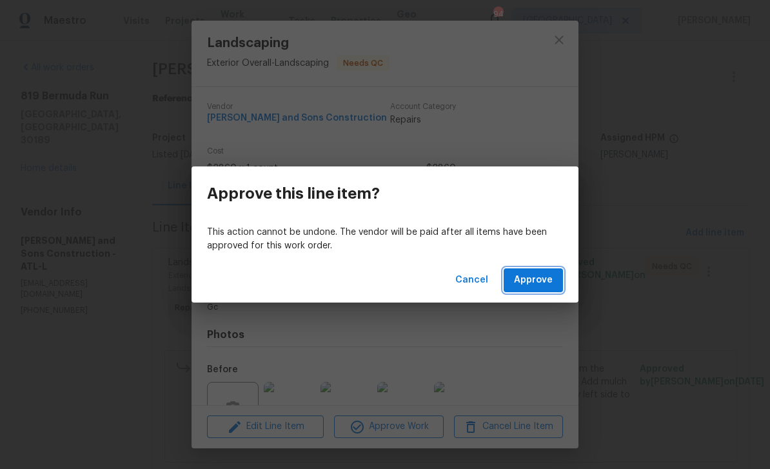
click at [540, 276] on span "Approve" at bounding box center [533, 280] width 39 height 16
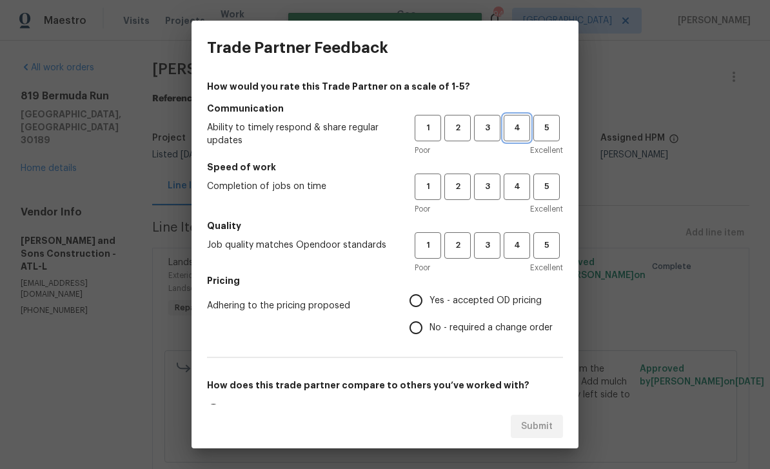
click at [521, 130] on span "4" at bounding box center [517, 128] width 24 height 15
click at [516, 179] on button "4" at bounding box center [517, 187] width 26 height 26
click at [526, 239] on span "4" at bounding box center [517, 245] width 24 height 15
click at [427, 299] on input "Yes - accepted OD pricing" at bounding box center [416, 300] width 27 height 27
radio input "true"
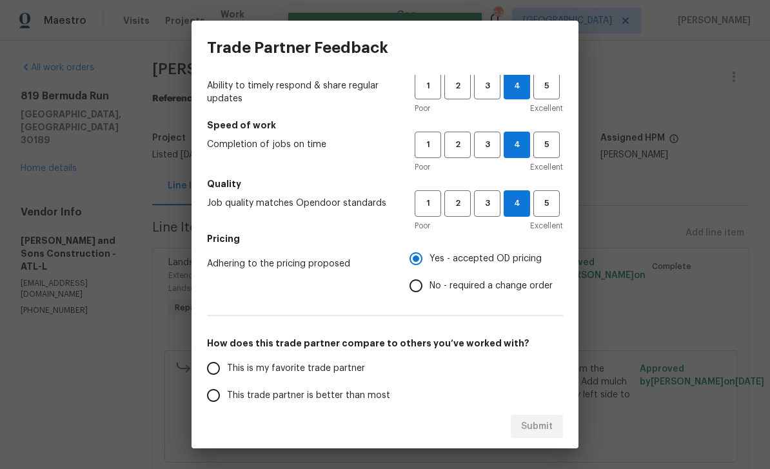
scroll to position [44, 0]
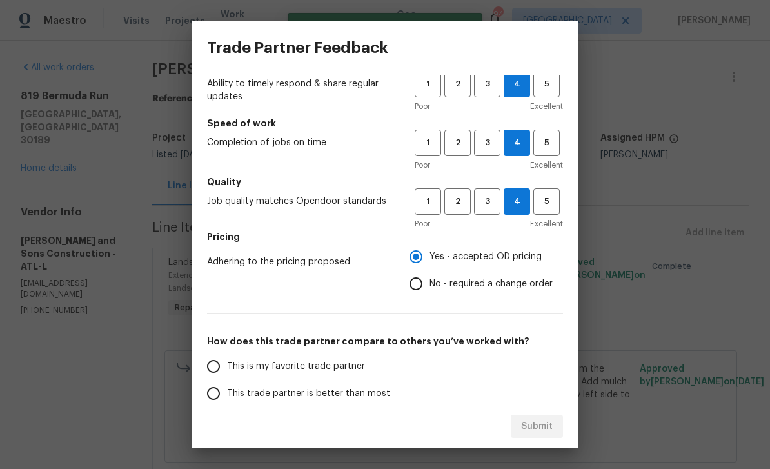
click at [218, 368] on input "This is my favorite trade partner" at bounding box center [213, 366] width 27 height 27
click at [555, 422] on button "Submit" at bounding box center [537, 427] width 52 height 24
radio input "true"
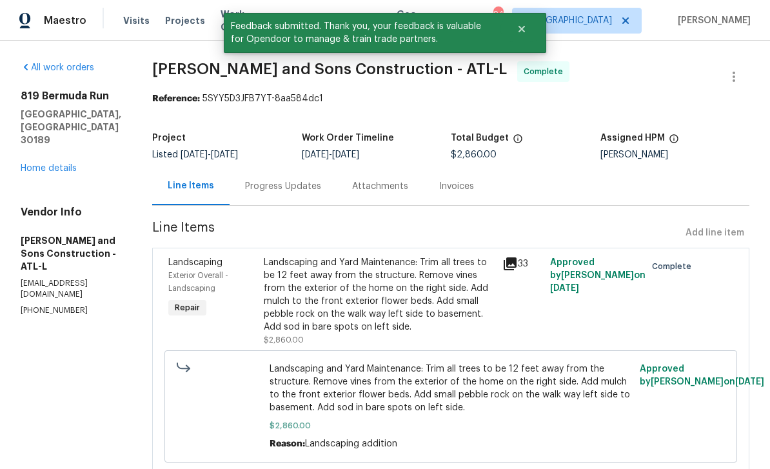
click at [45, 164] on link "Home details" at bounding box center [49, 168] width 56 height 9
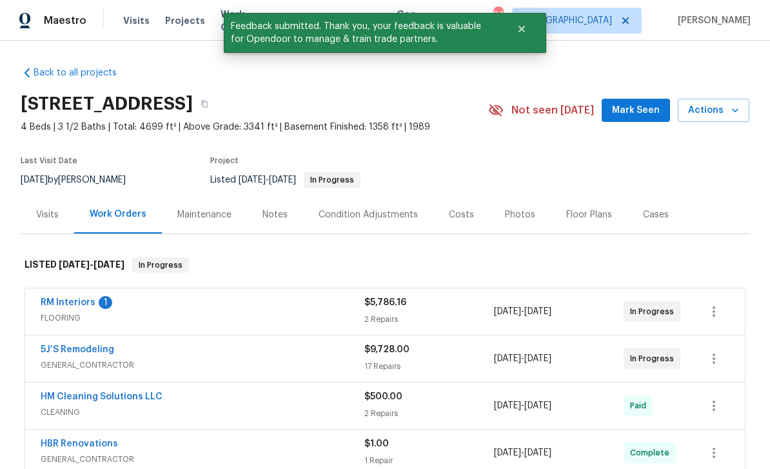
scroll to position [40, 0]
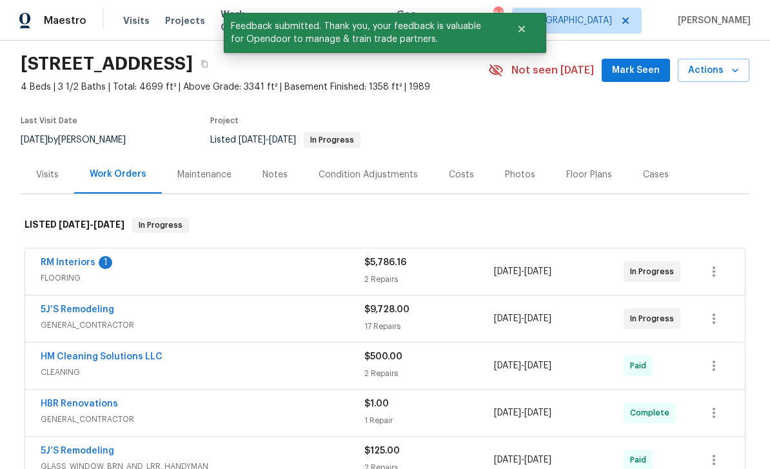
click at [58, 258] on link "RM Interiors" at bounding box center [68, 262] width 55 height 9
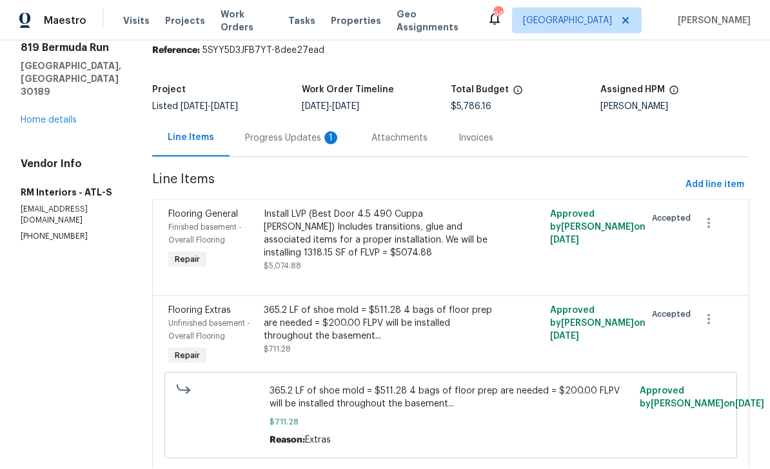
scroll to position [41, 0]
click at [273, 132] on div "Progress Updates 1" at bounding box center [292, 138] width 95 height 13
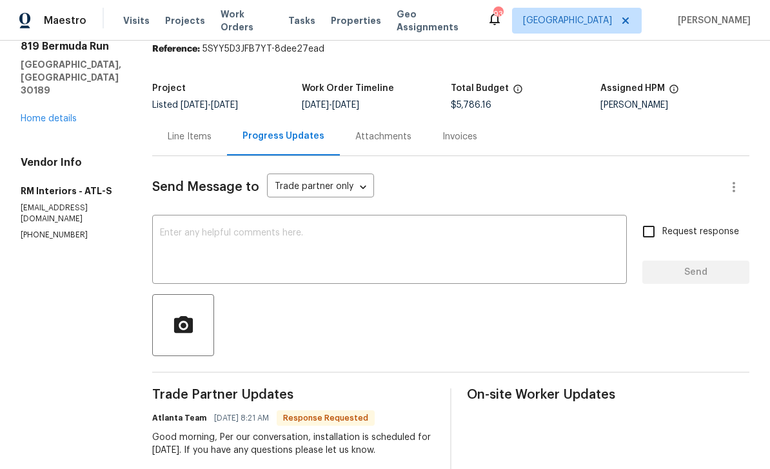
scroll to position [48, 0]
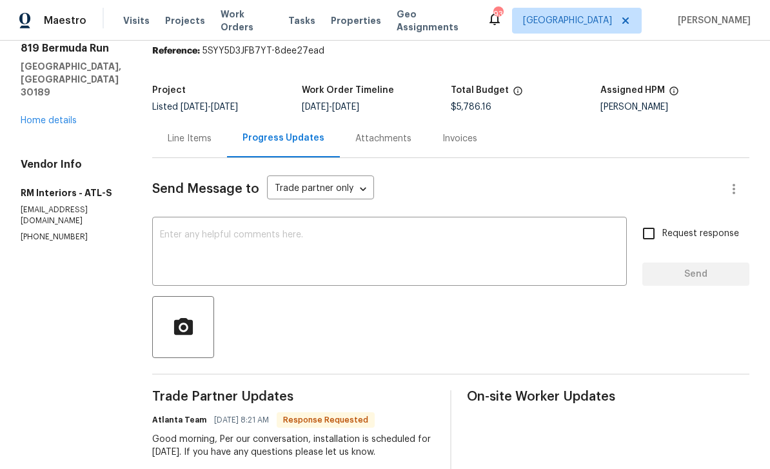
click at [168, 220] on div "x ​" at bounding box center [389, 253] width 475 height 66
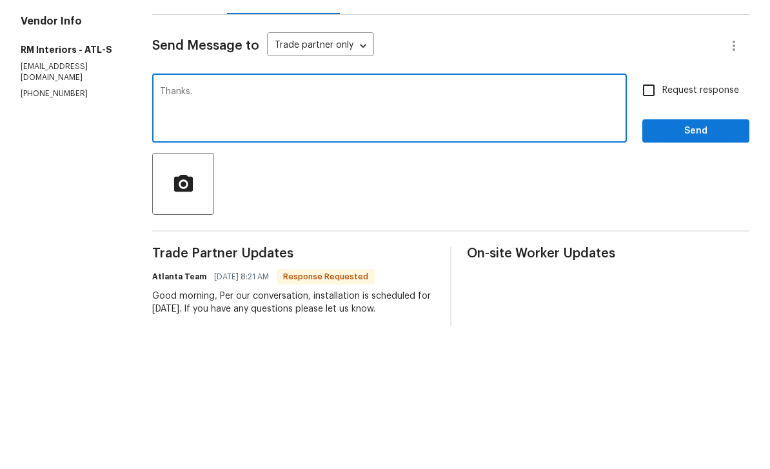
type textarea "Thanks."
click at [654, 220] on input "Request response" at bounding box center [648, 233] width 27 height 27
checkbox input "true"
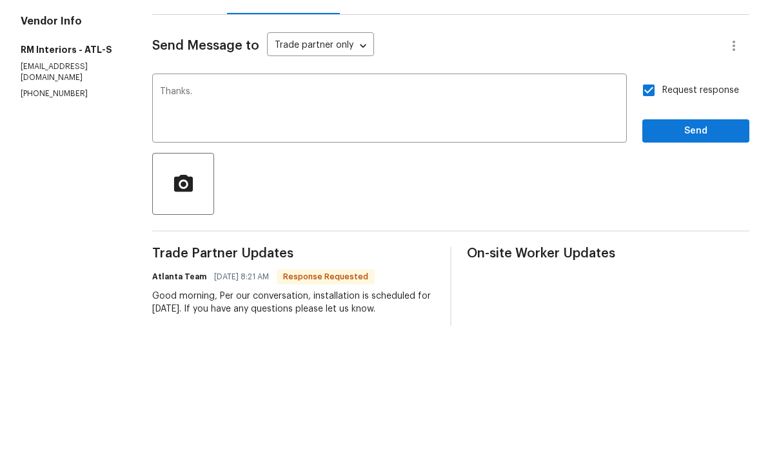
scroll to position [41, 0]
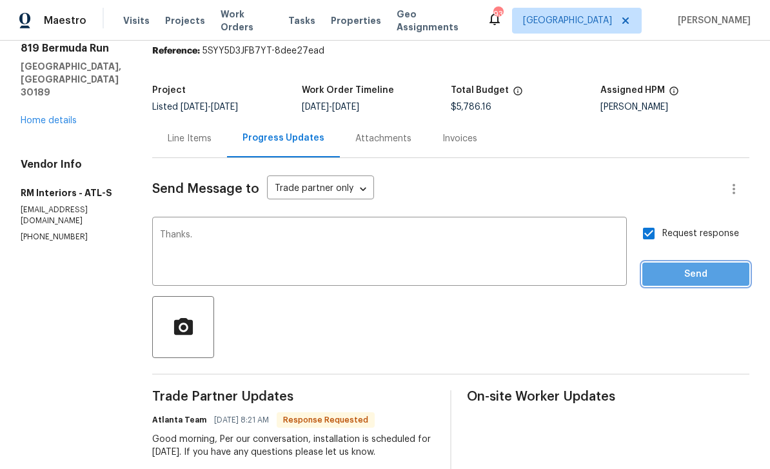
click at [716, 266] on span "Send" at bounding box center [696, 274] width 86 height 16
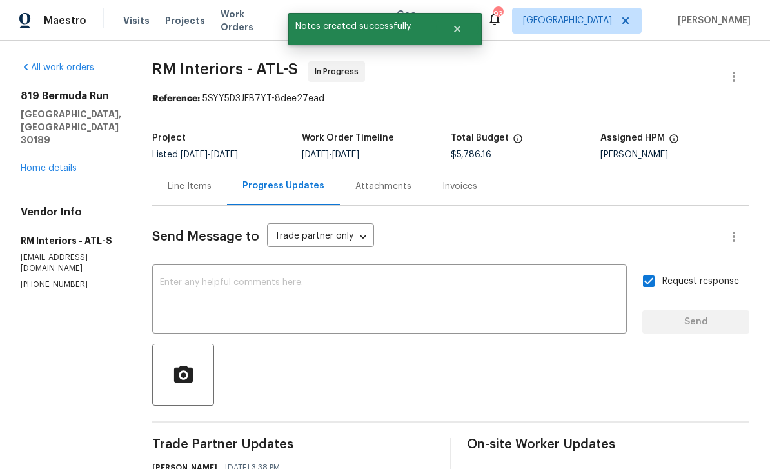
click at [54, 164] on link "Home details" at bounding box center [49, 168] width 56 height 9
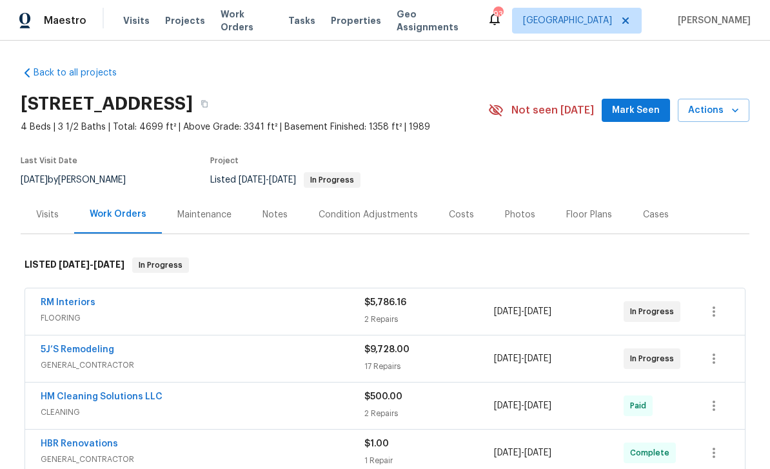
click at [635, 103] on span "Mark Seen" at bounding box center [636, 111] width 48 height 16
click at [637, 106] on span "Seen [DATE]" at bounding box center [639, 110] width 62 height 13
click at [63, 301] on link "RM Interiors" at bounding box center [68, 302] width 55 height 9
